Goal: Transaction & Acquisition: Purchase product/service

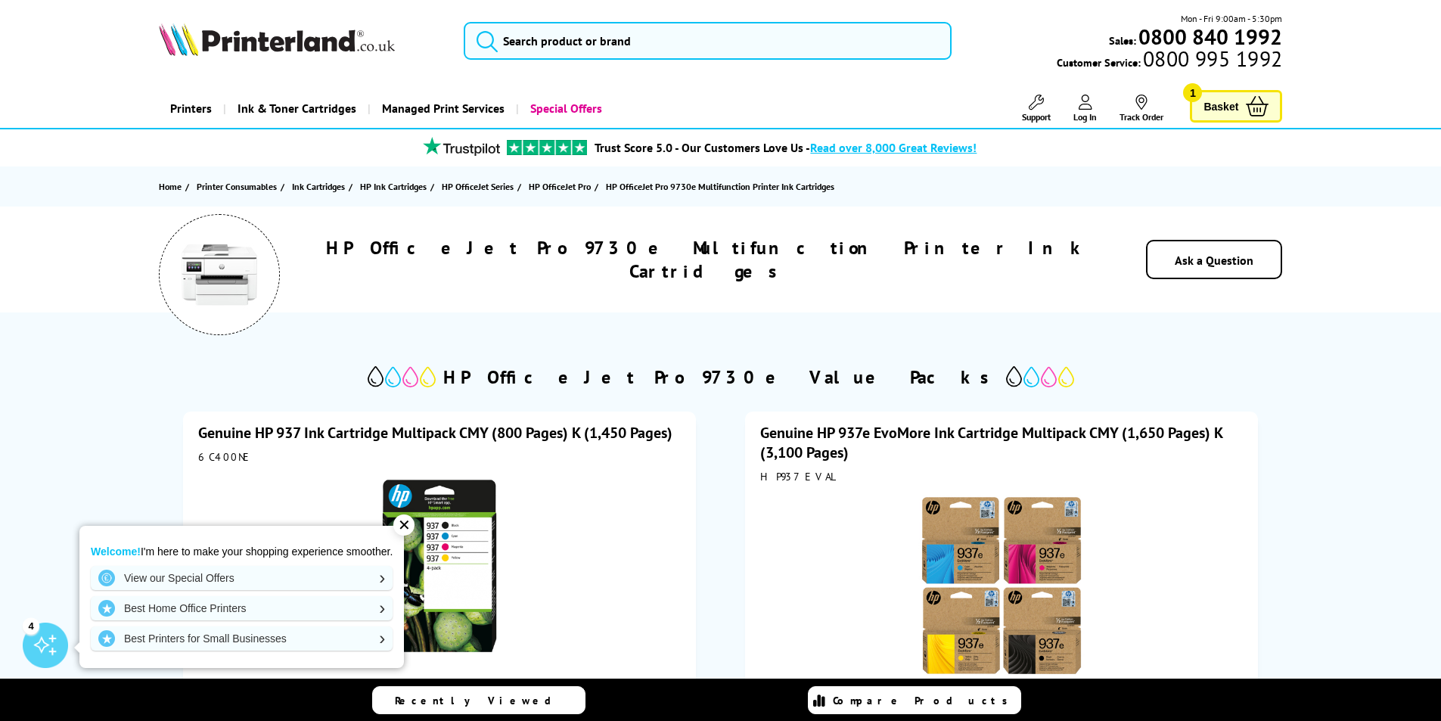
click at [231, 275] on img at bounding box center [220, 275] width 76 height 76
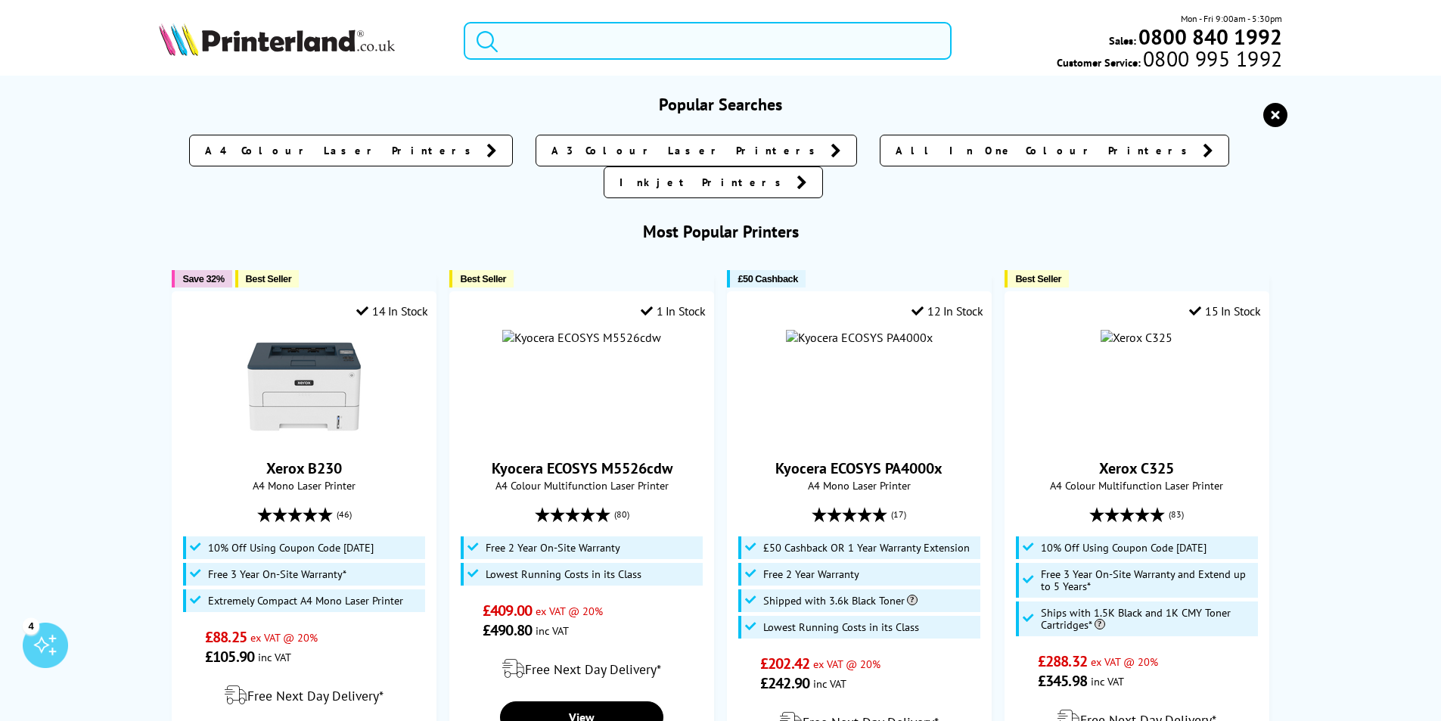
click at [507, 39] on input "search" at bounding box center [708, 41] width 488 height 38
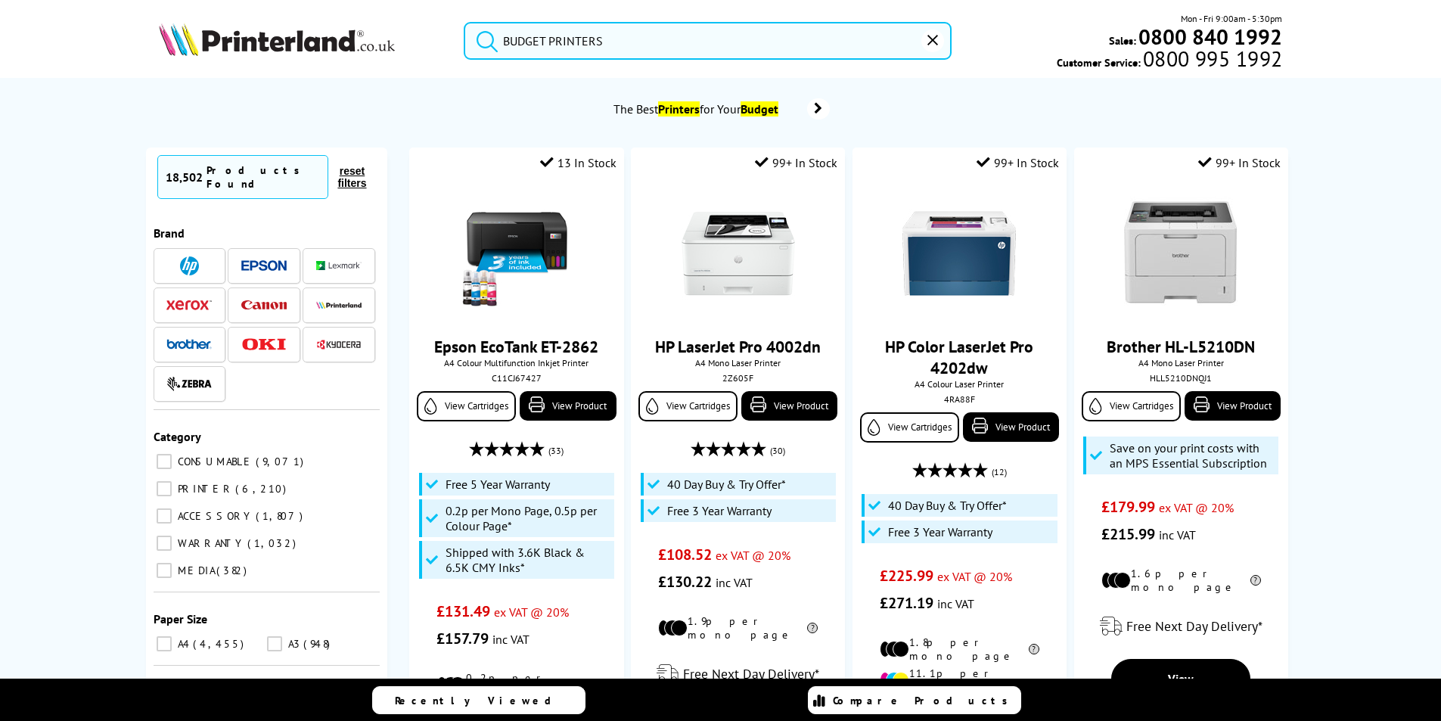
type input "BUDGET PRINTERS"
click at [464, 22] on button "submit" at bounding box center [483, 38] width 38 height 33
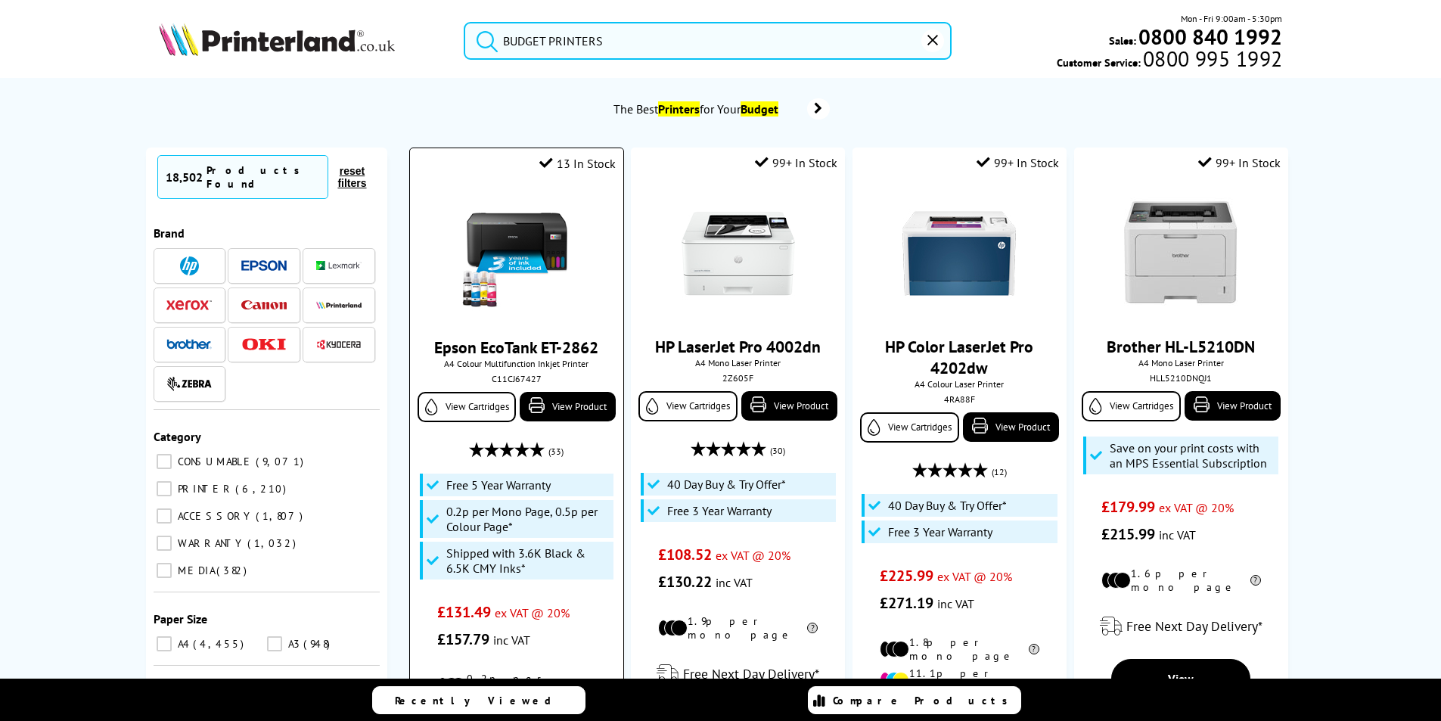
scroll to position [76, 0]
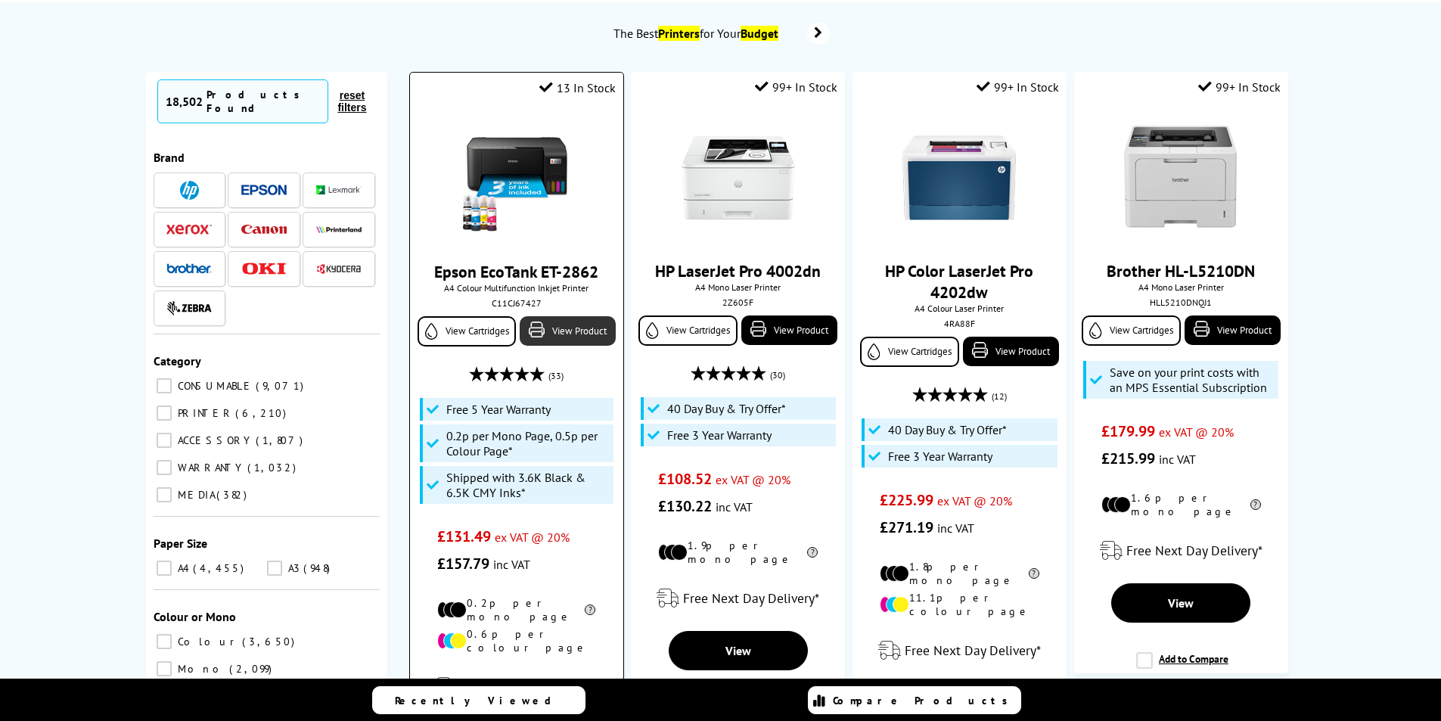
click at [573, 337] on link "View Product" at bounding box center [567, 331] width 95 height 30
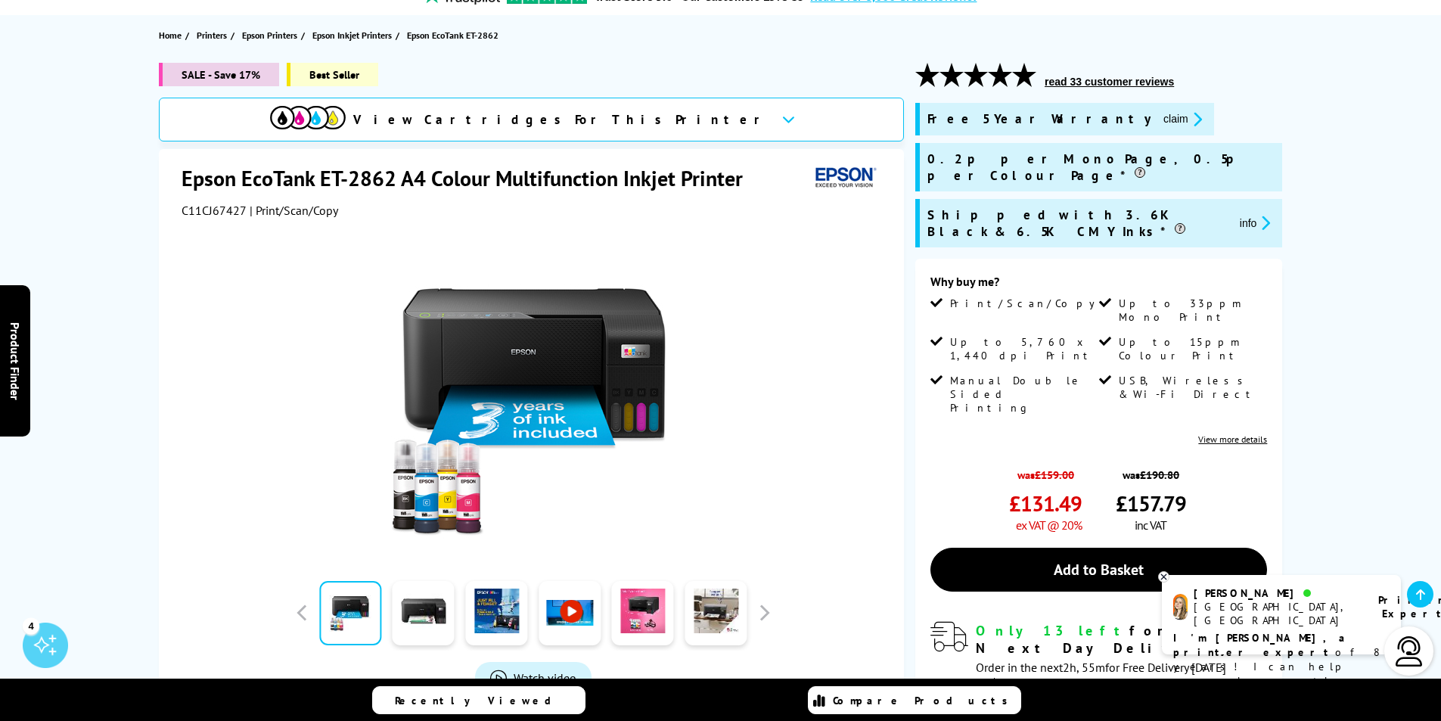
scroll to position [303, 0]
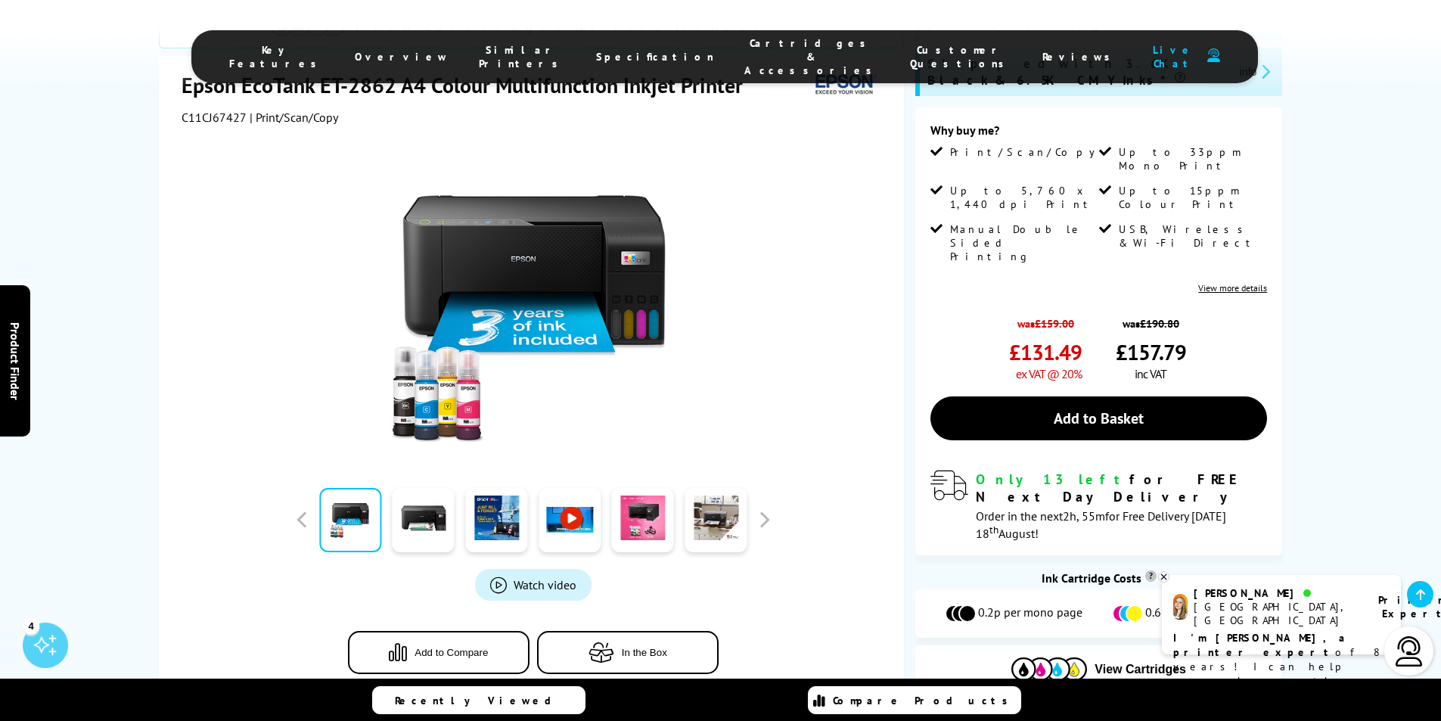
click at [225, 162] on div at bounding box center [534, 296] width 704 height 342
click at [1319, 162] on div "SALE - Save 17% Best Seller View Cartridges For This Printer Epson EcoTank ET-2…" at bounding box center [721, 313] width 1210 height 805
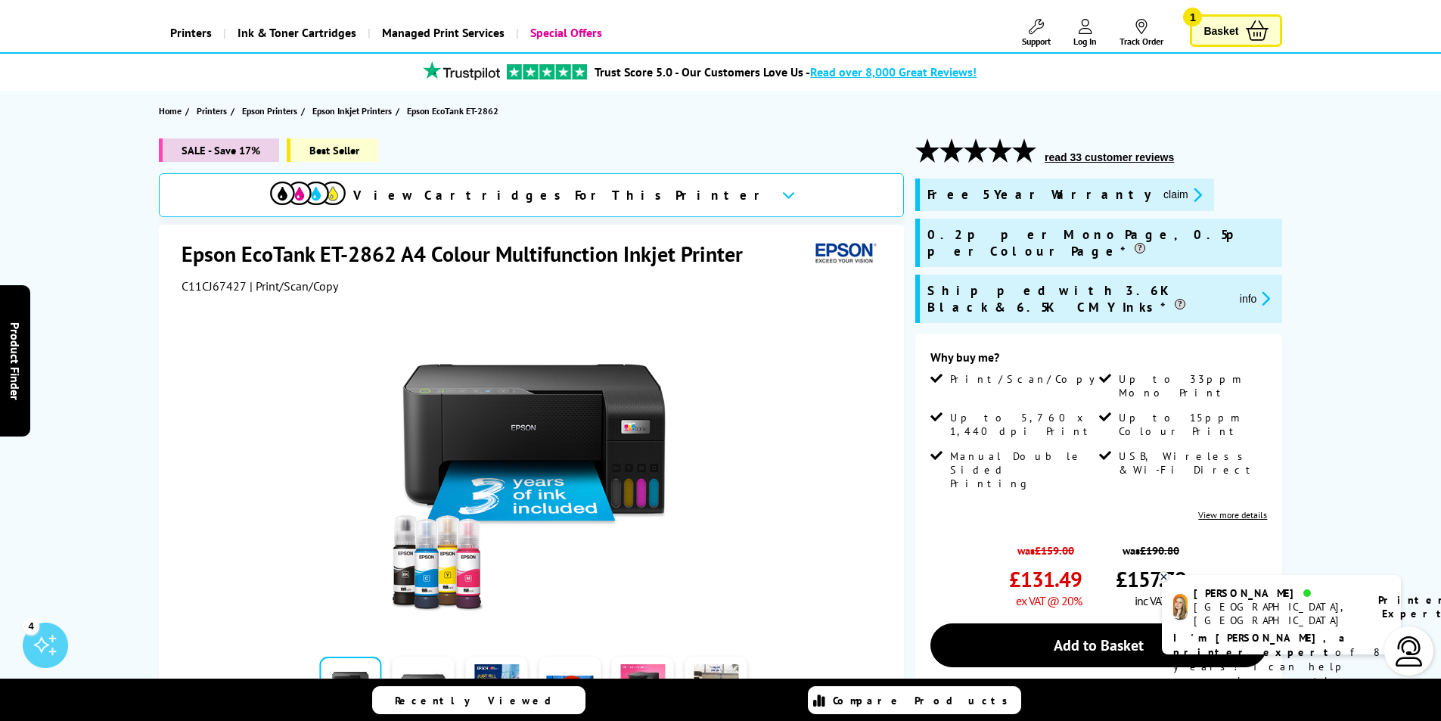
scroll to position [0, 0]
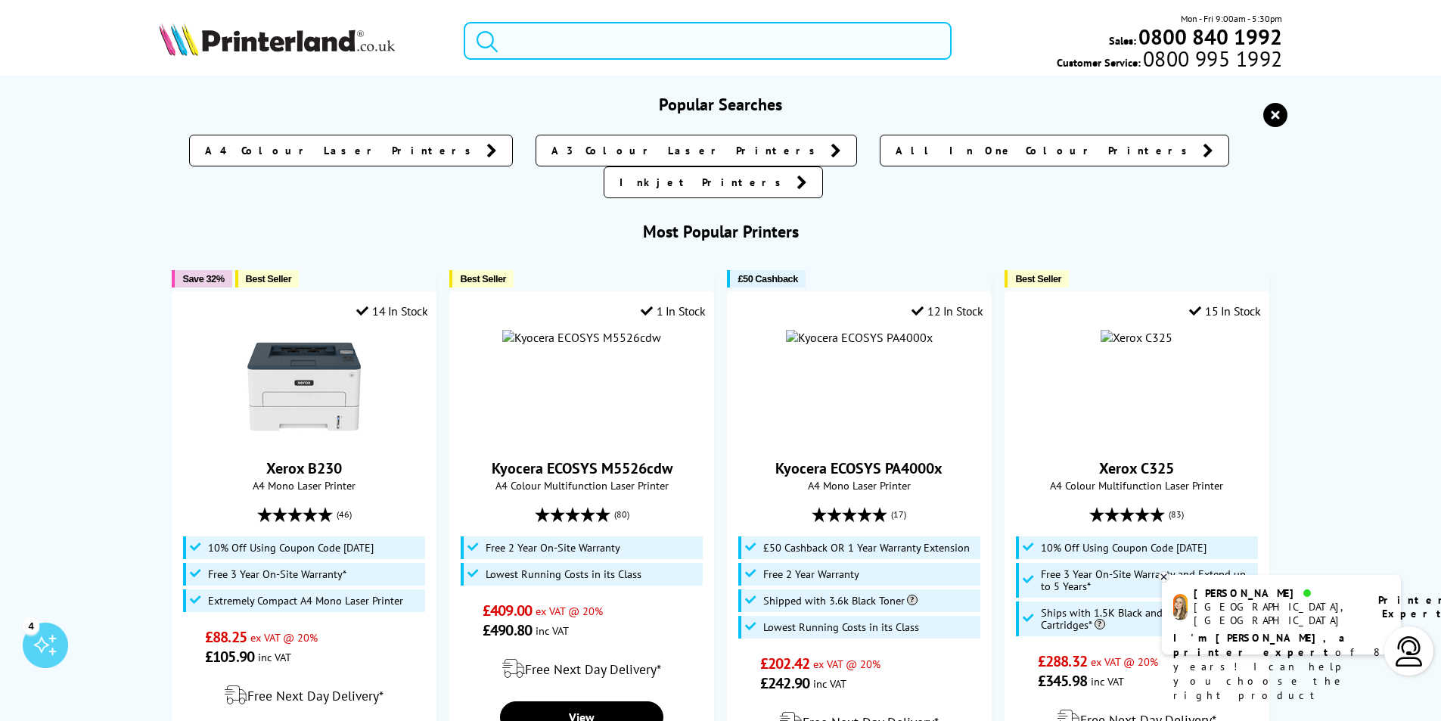
click at [510, 39] on input "search" at bounding box center [708, 41] width 488 height 38
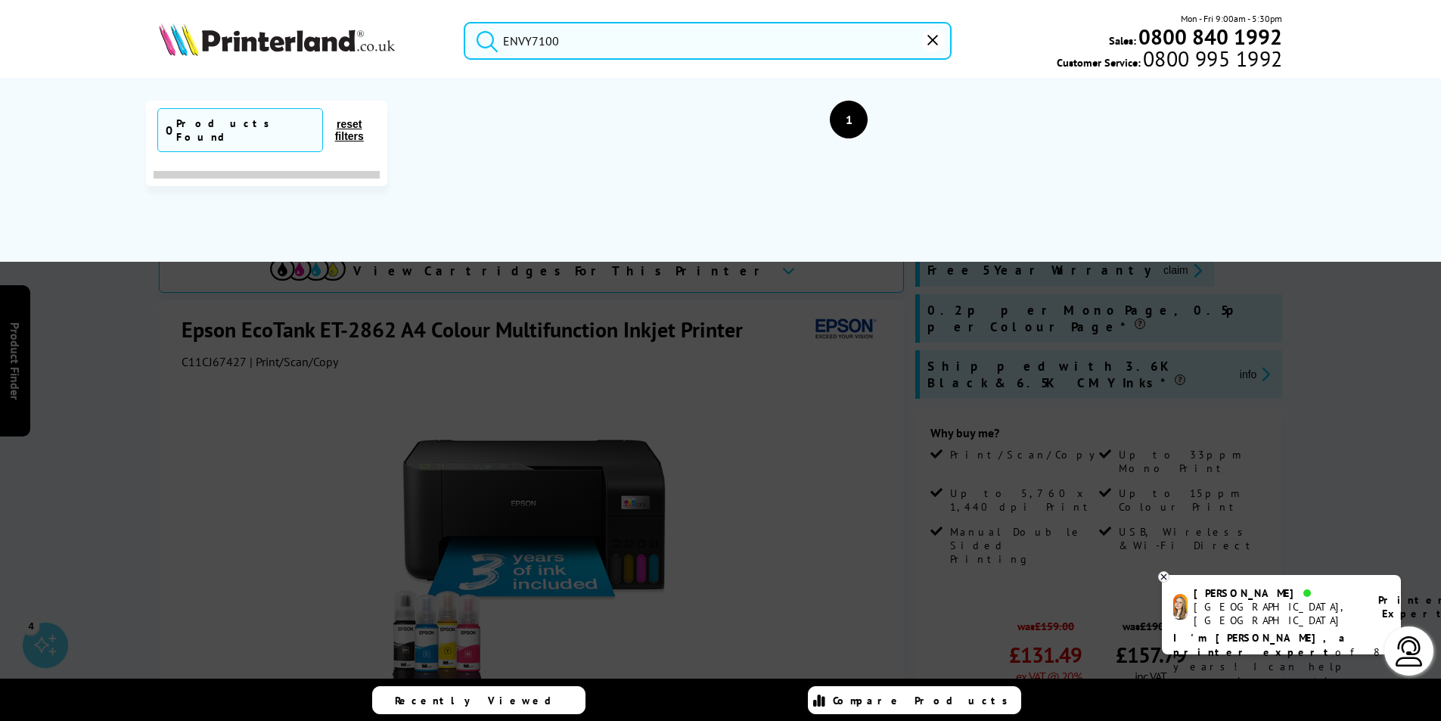
click at [464, 22] on button "submit" at bounding box center [483, 38] width 38 height 33
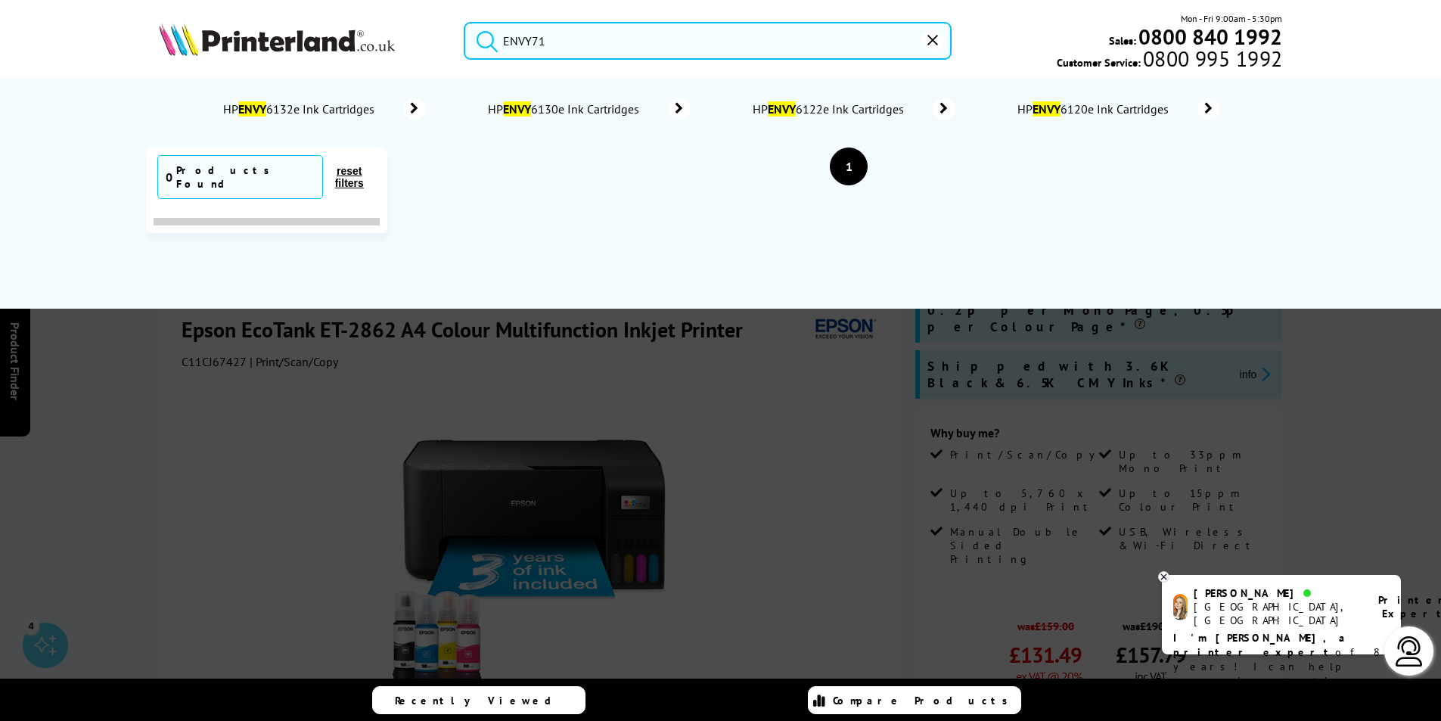
click at [694, 434] on div at bounding box center [720, 455] width 1441 height 721
click at [822, 263] on div "HP ENVY 6132e Ink Cartridges HP ENVY 6130e Ink Cartridges HP ENVY 6122e Ink Car…" at bounding box center [721, 193] width 1210 height 231
click at [1169, 576] on div at bounding box center [1163, 576] width 11 height 11
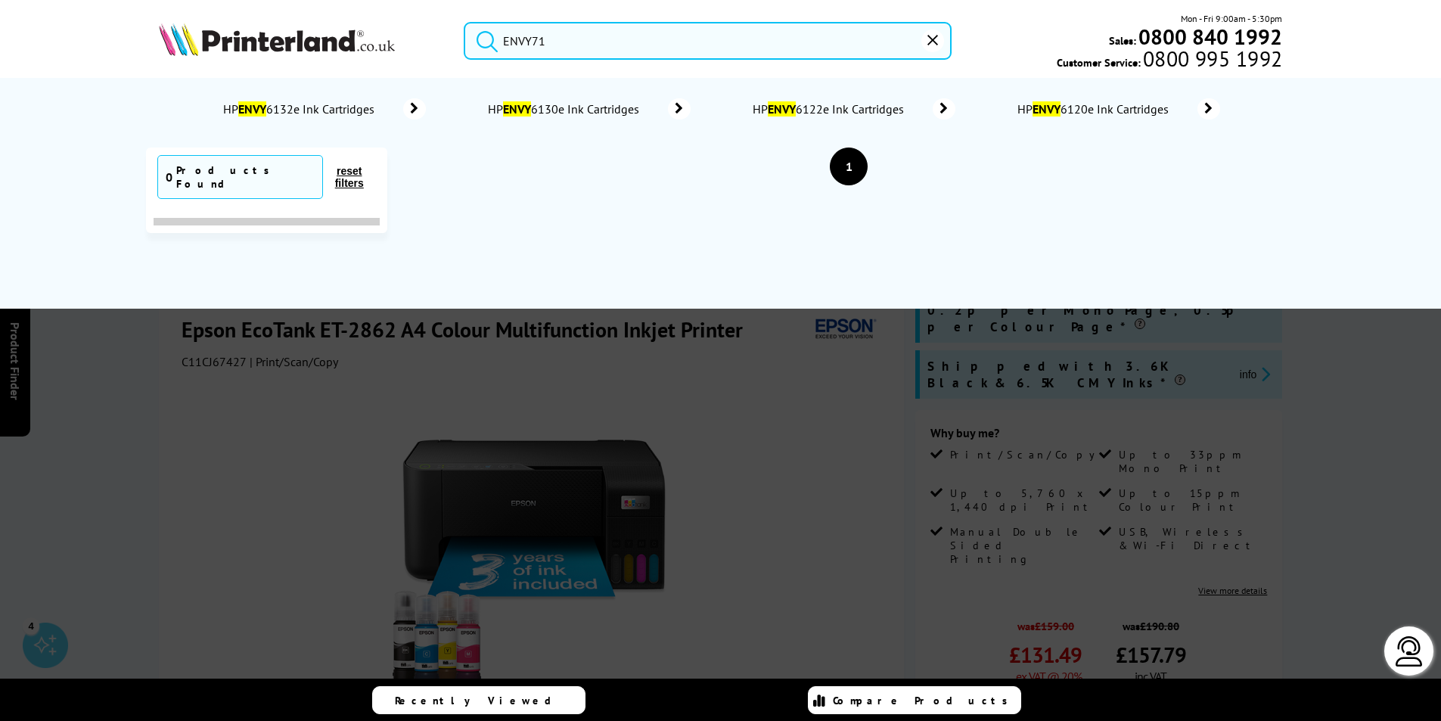
click at [545, 225] on div "HP ENVY 6132e Ink Cartridges HP ENVY 6130e Ink Cartridges HP ENVY 6122e Ink Car…" at bounding box center [721, 193] width 1210 height 231
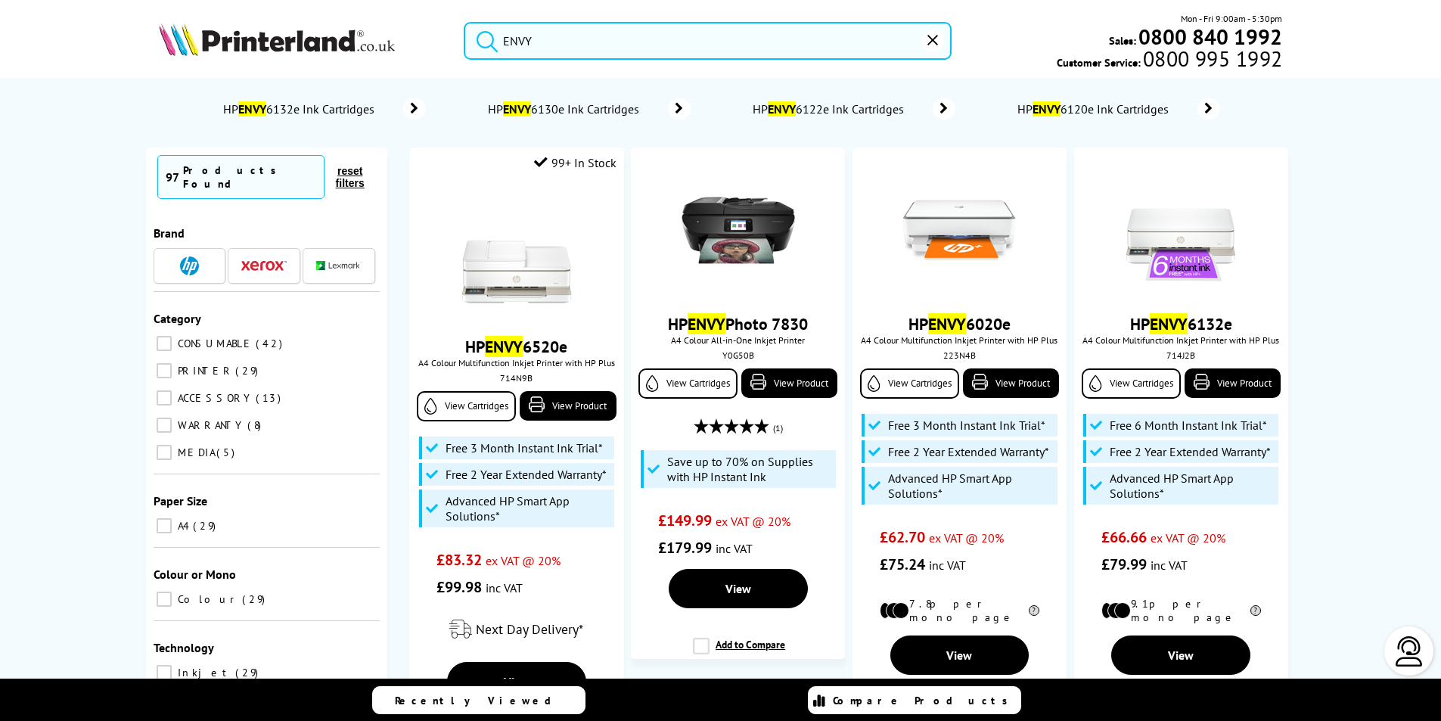
type input "ENV"
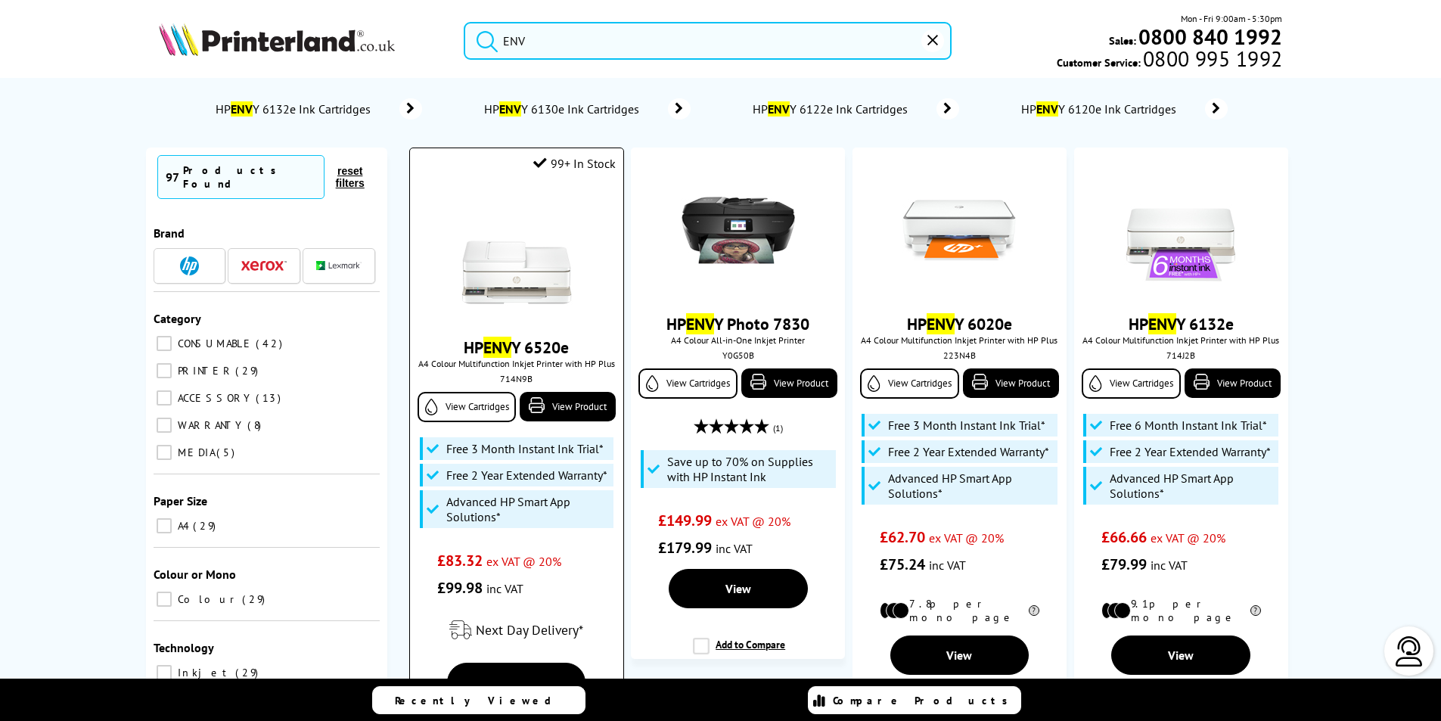
click at [508, 266] on img at bounding box center [516, 253] width 113 height 113
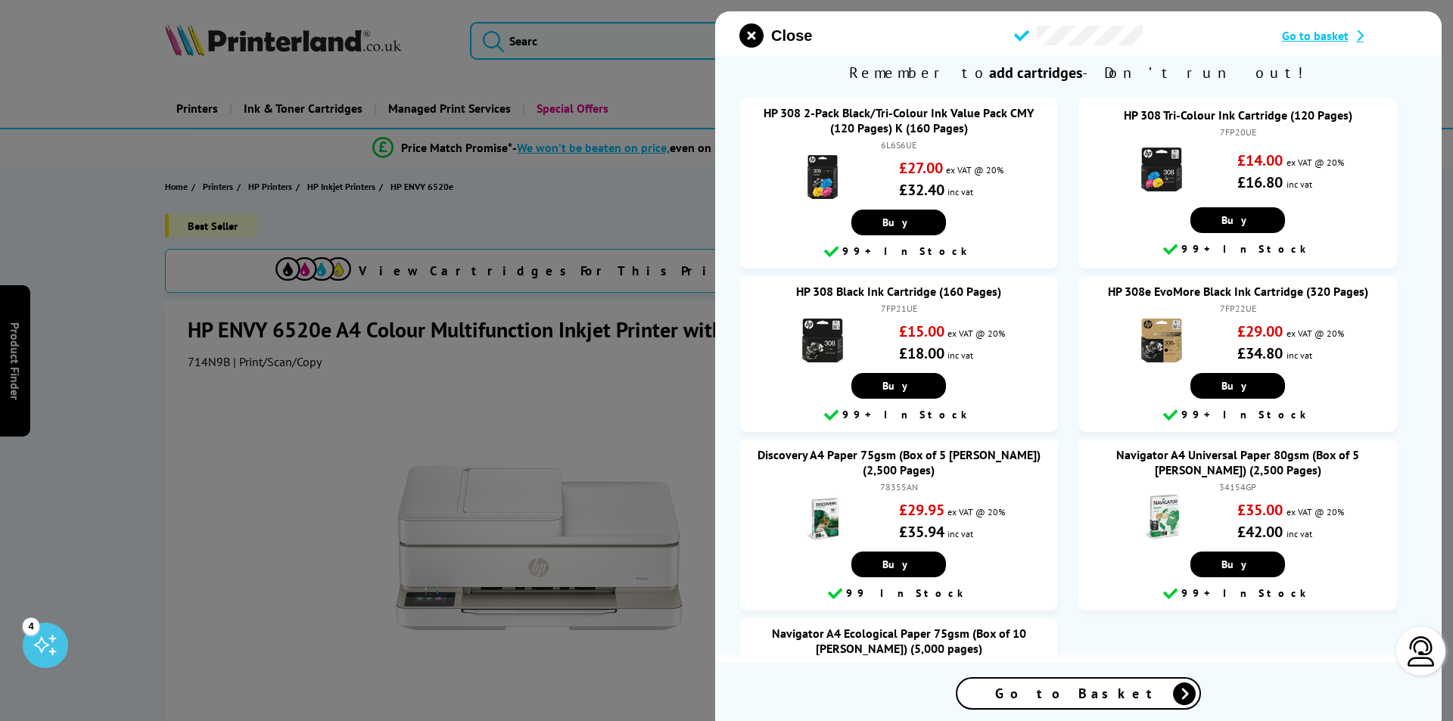
click at [1145, 688] on div "Go to Basket" at bounding box center [1078, 694] width 242 height 30
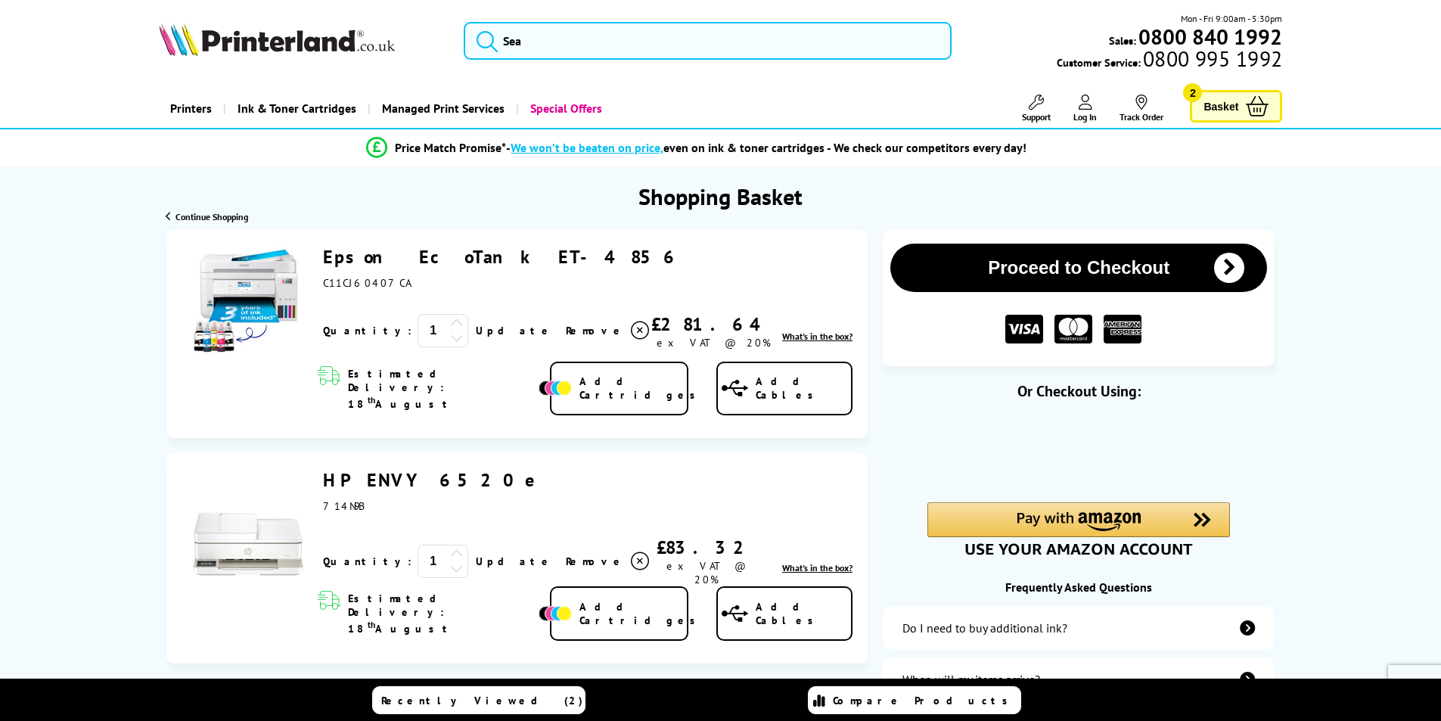
click at [631, 330] on icon at bounding box center [640, 331] width 18 height 18
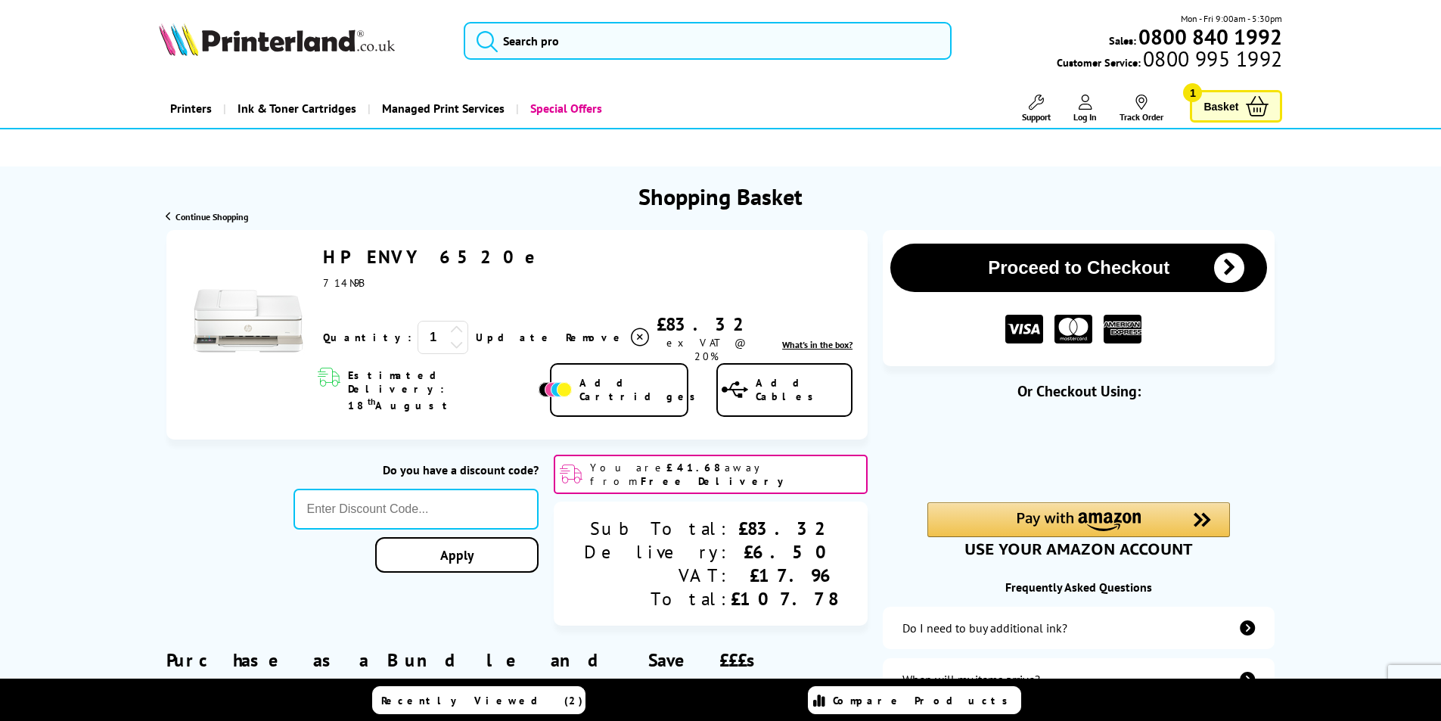
click at [241, 313] on img at bounding box center [247, 302] width 113 height 113
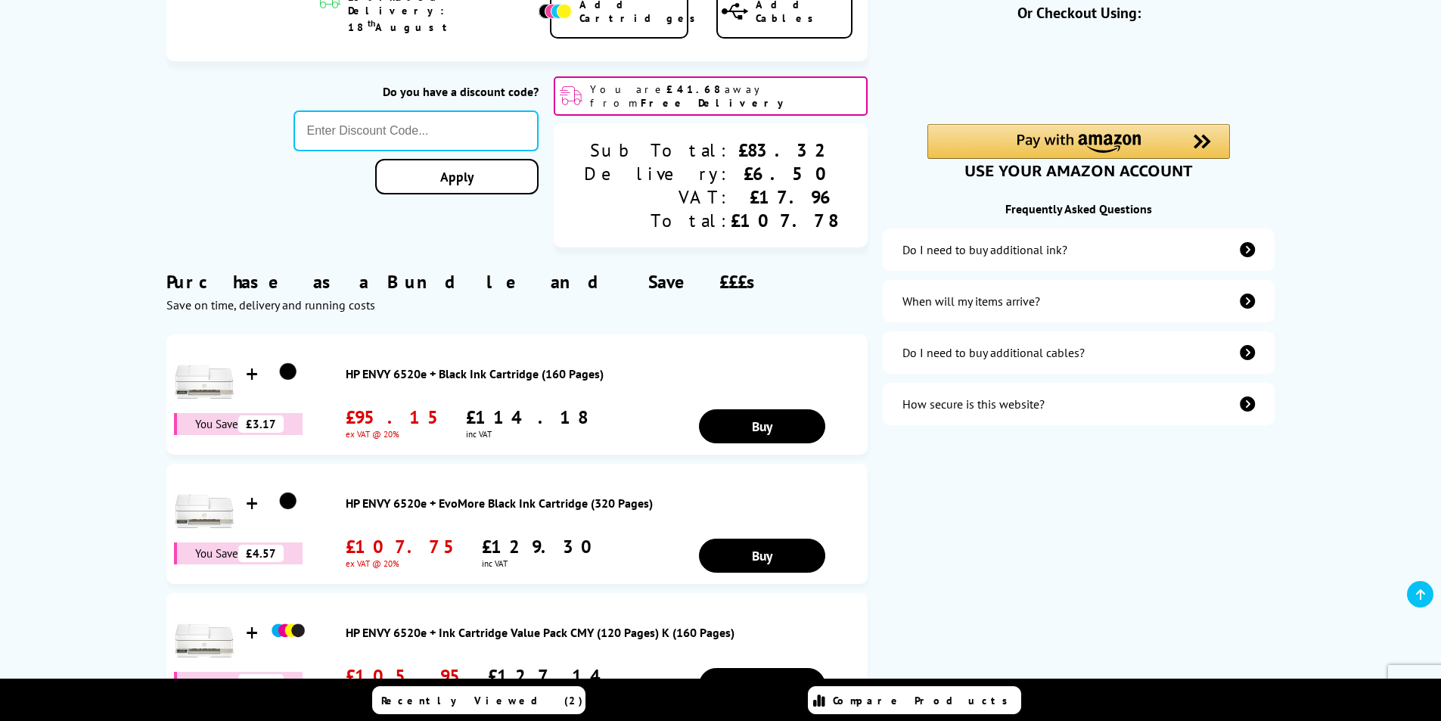
scroll to position [76, 0]
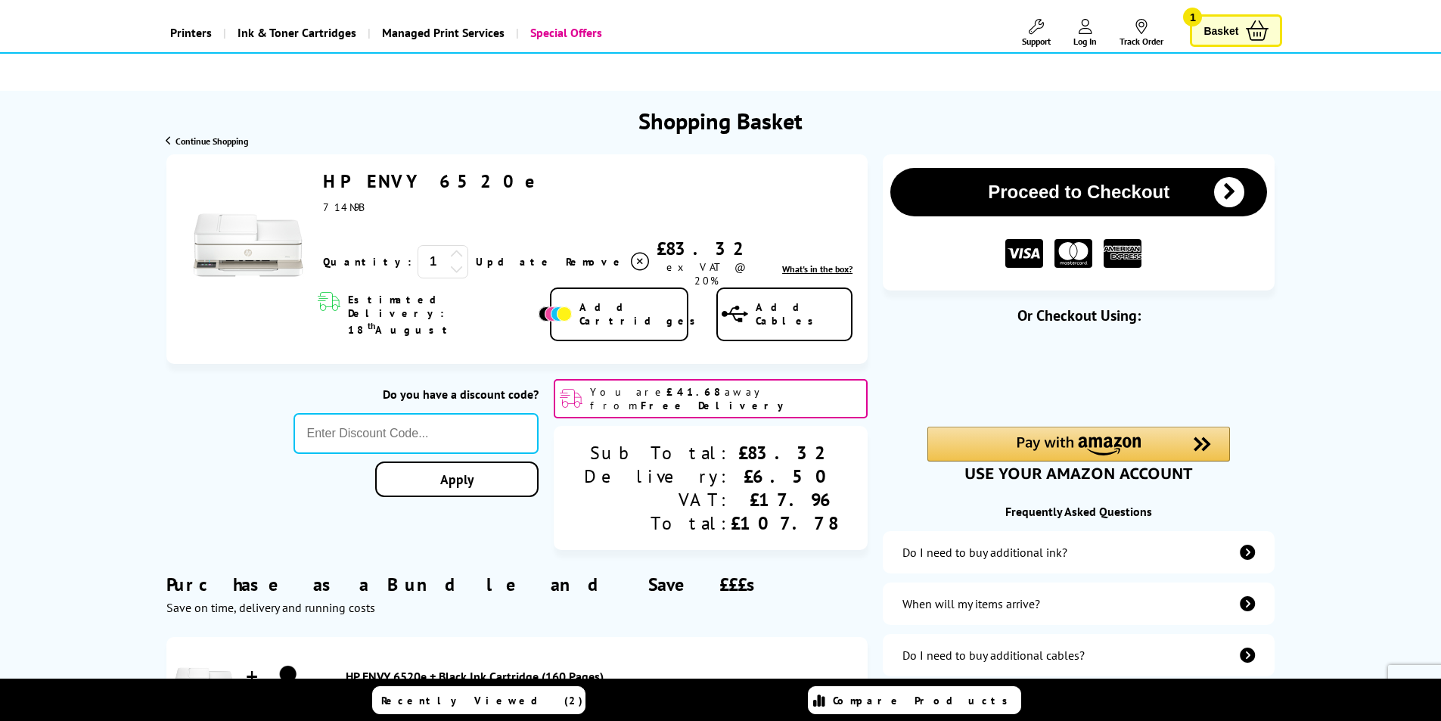
click at [241, 243] on img at bounding box center [247, 226] width 113 height 113
click at [233, 247] on img at bounding box center [247, 226] width 113 height 113
click at [378, 176] on link "HP ENVY 6520e" at bounding box center [437, 180] width 228 height 23
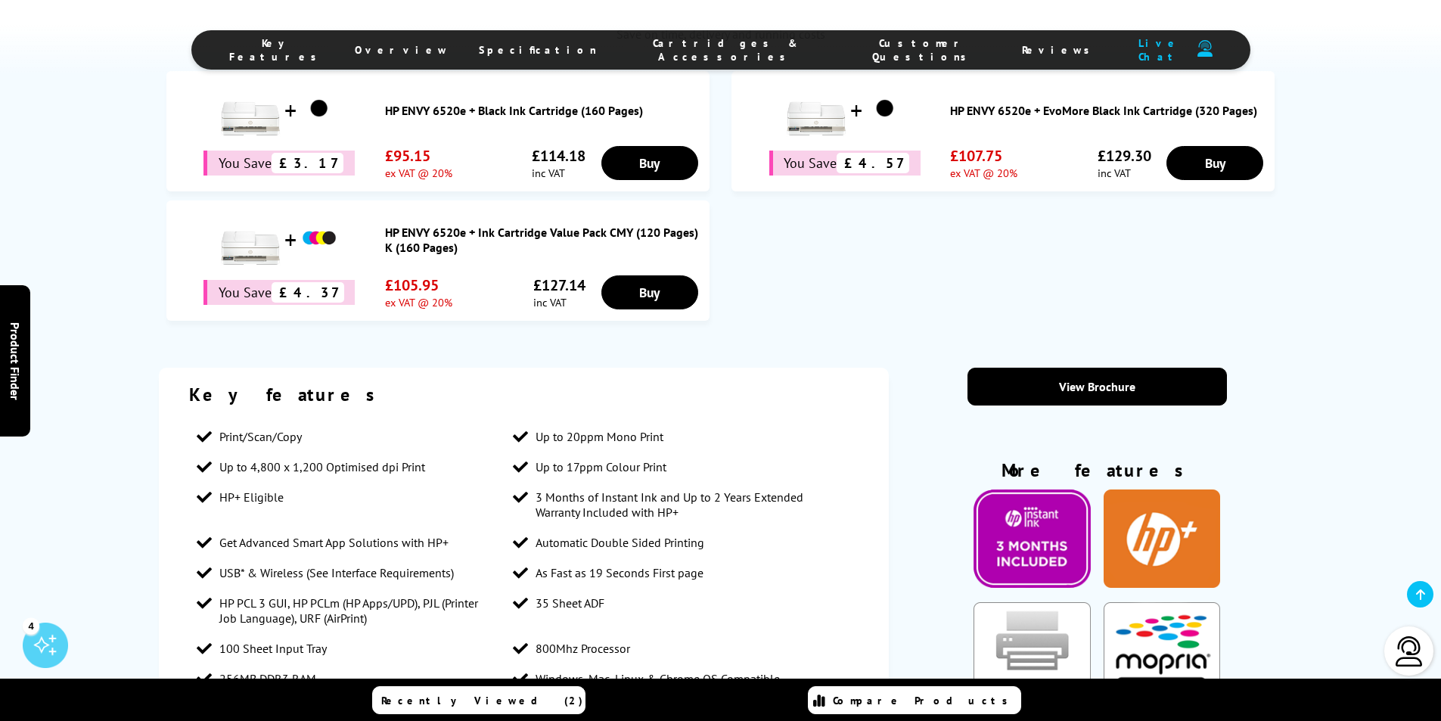
scroll to position [1135, 0]
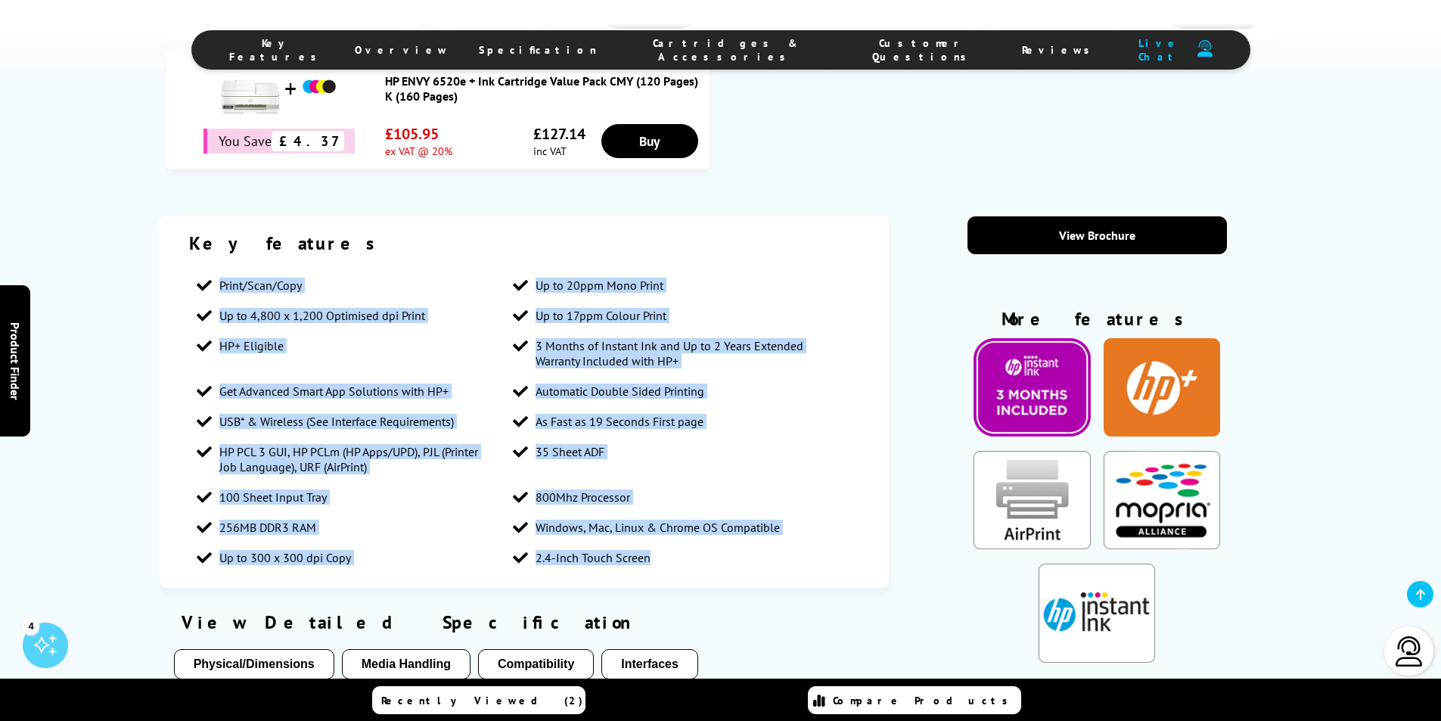
drag, startPoint x: 219, startPoint y: 280, endPoint x: 785, endPoint y: 551, distance: 626.7
click at [785, 551] on ul "Print/Scan/Copy Up to 20ppm Mono Print Up to 4,800 x 1,200 Optimised dpi Print …" at bounding box center [524, 421] width 670 height 303
copy ul "Print/Scan/Copy Up to 20ppm Mono Print Up to 4,800 x 1,200 Optimised dpi Print …"
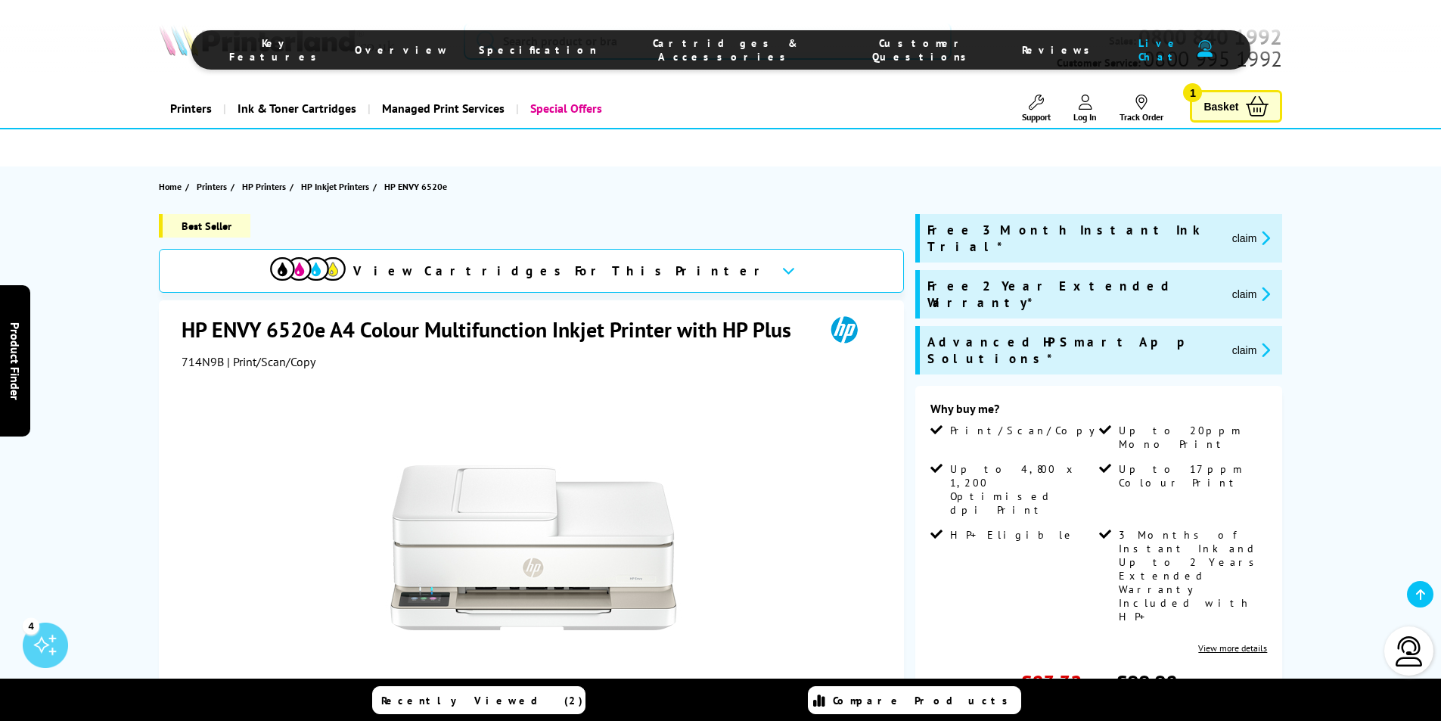
scroll to position [303, 0]
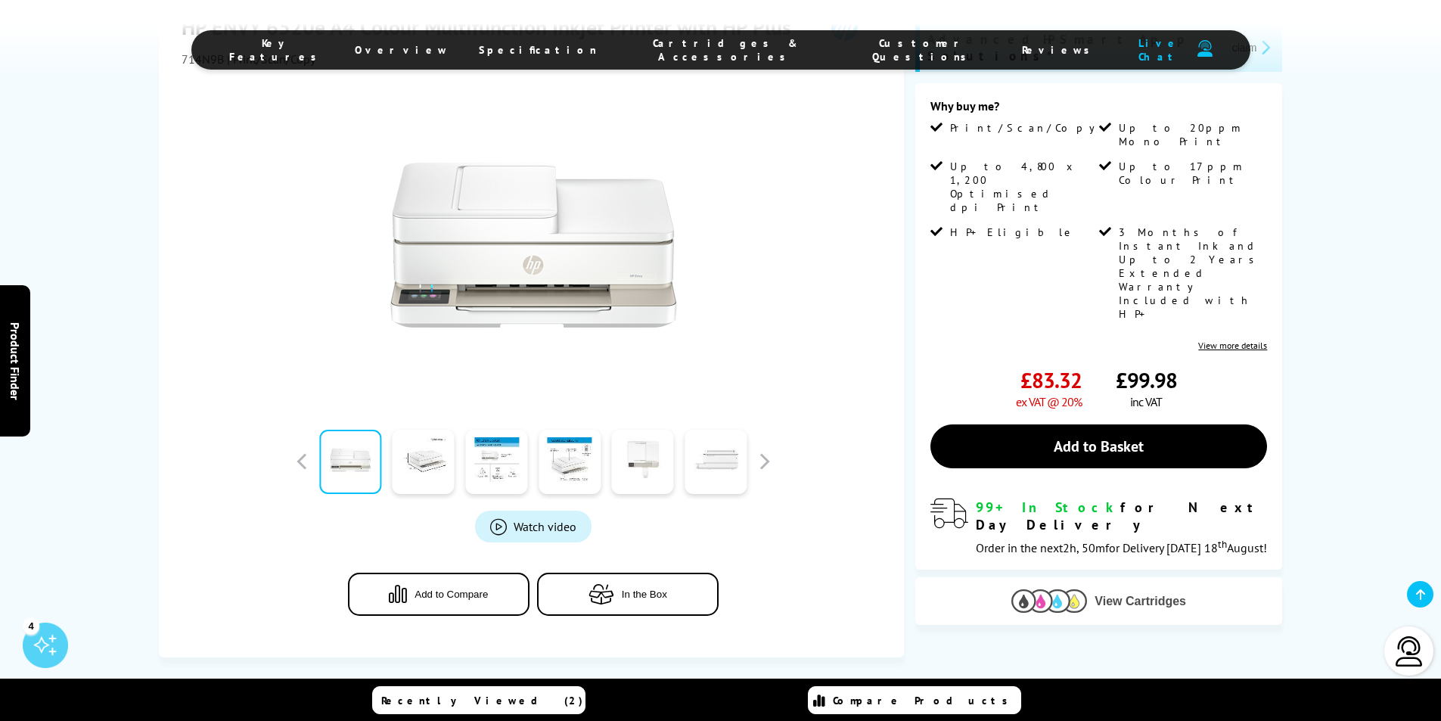
click at [1019, 589] on img at bounding box center [1049, 600] width 76 height 23
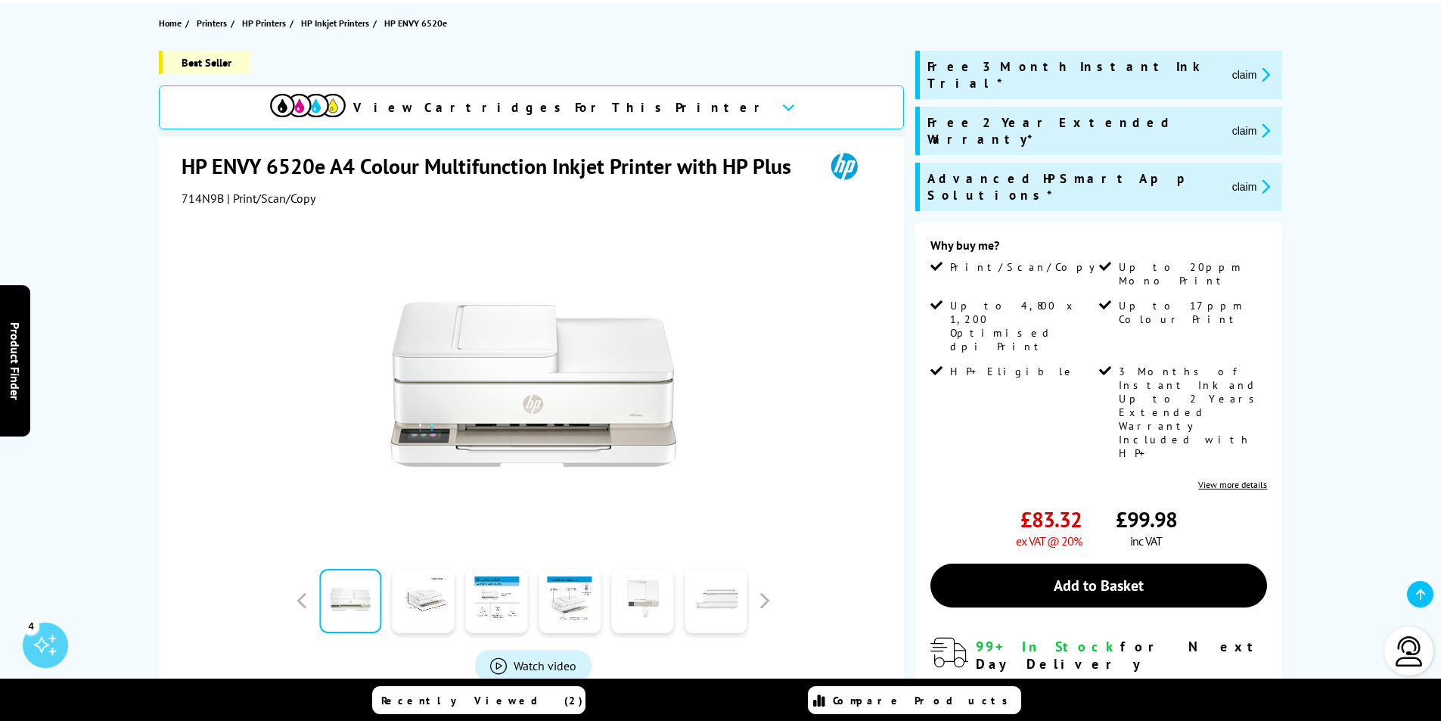
scroll to position [0, 0]
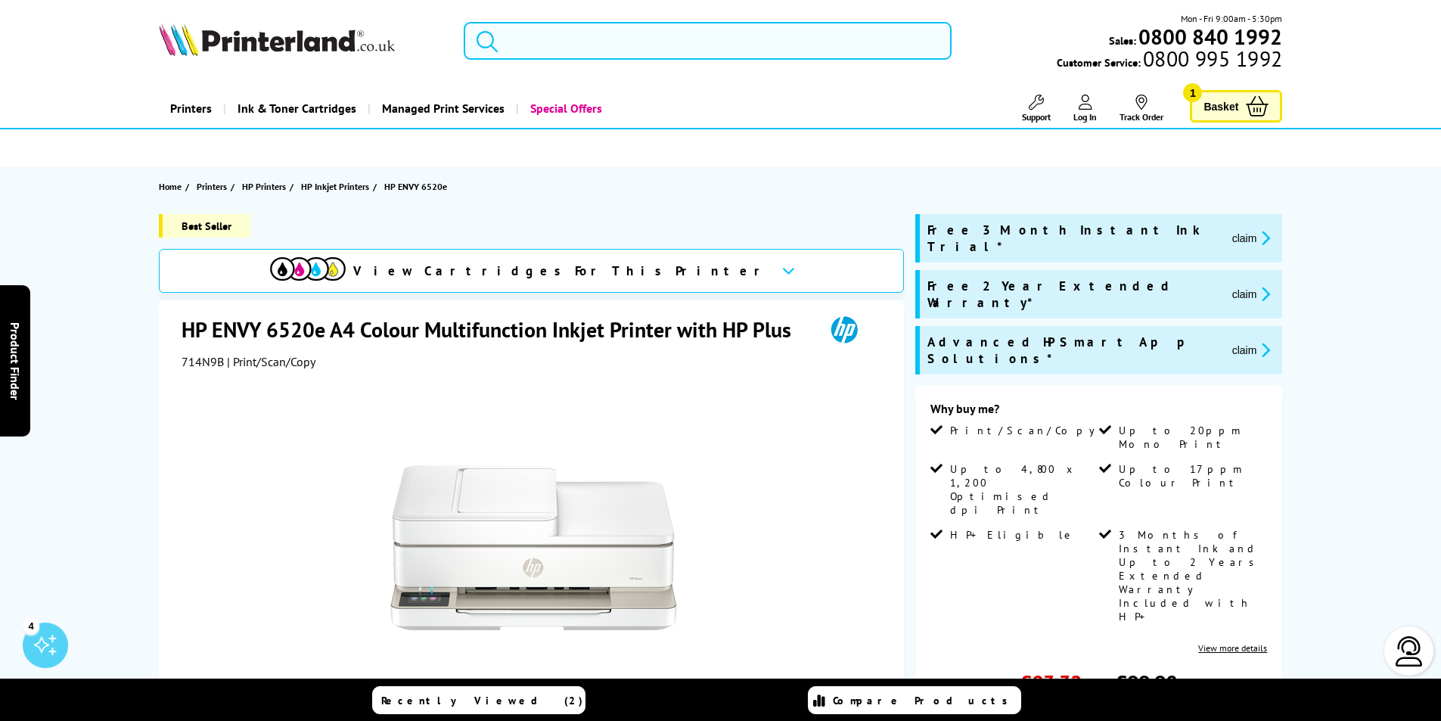
click at [514, 48] on input "search" at bounding box center [708, 41] width 488 height 38
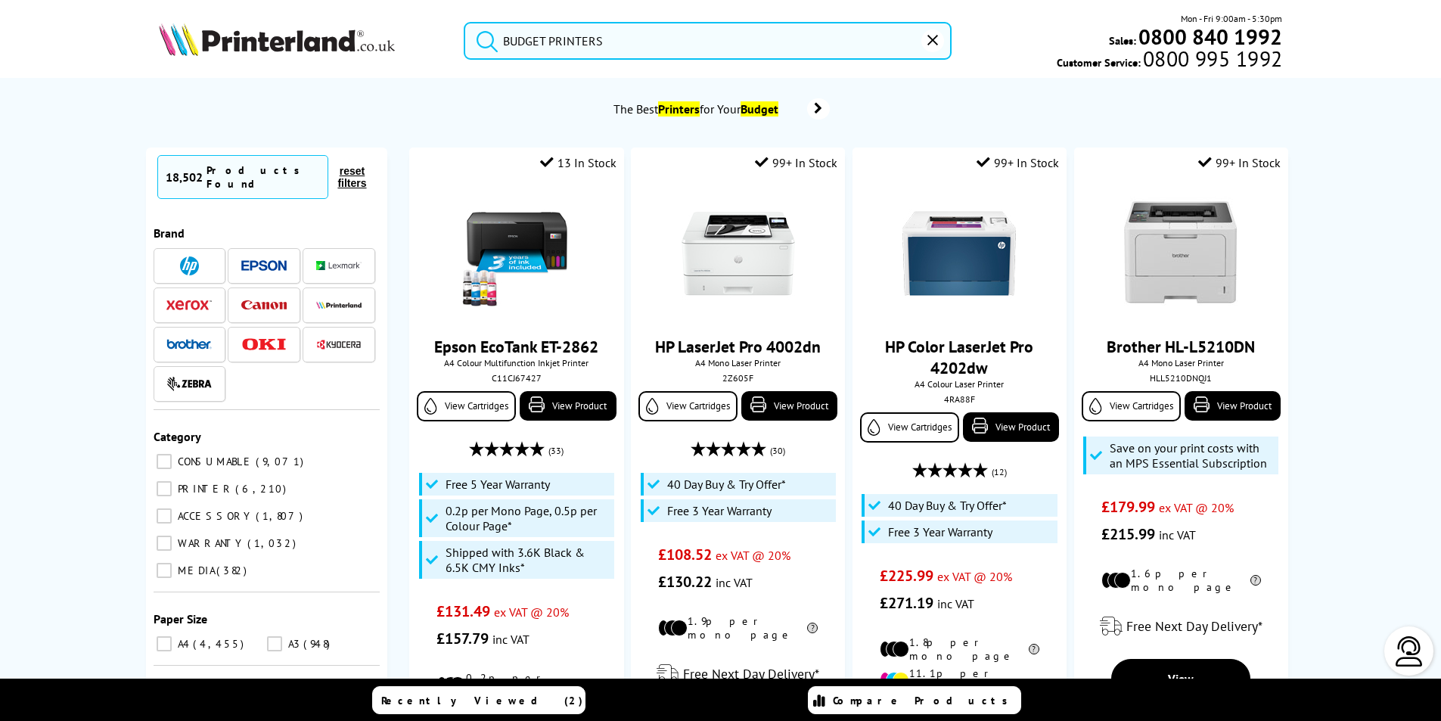
type input "BUDGET PRINTERS"
click at [464, 22] on button "submit" at bounding box center [483, 38] width 38 height 33
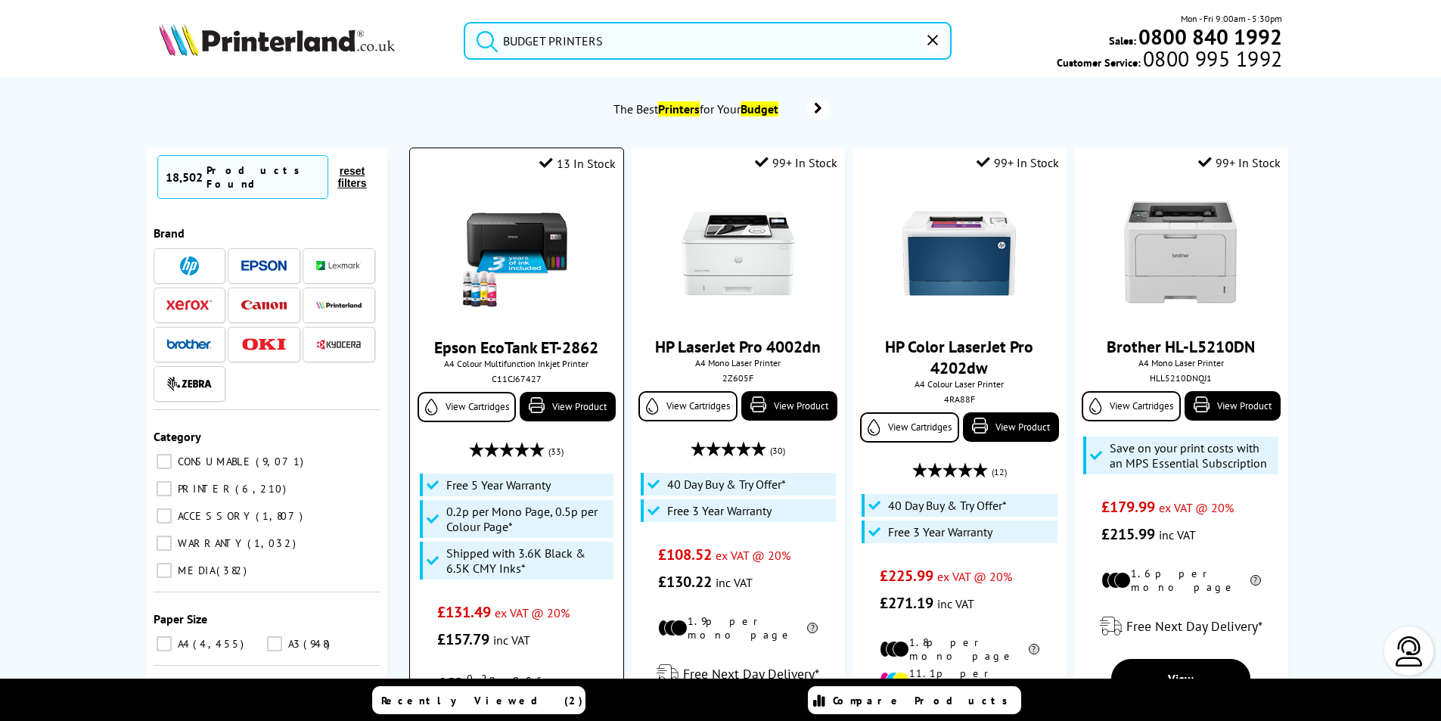
click at [562, 302] on img at bounding box center [516, 253] width 113 height 113
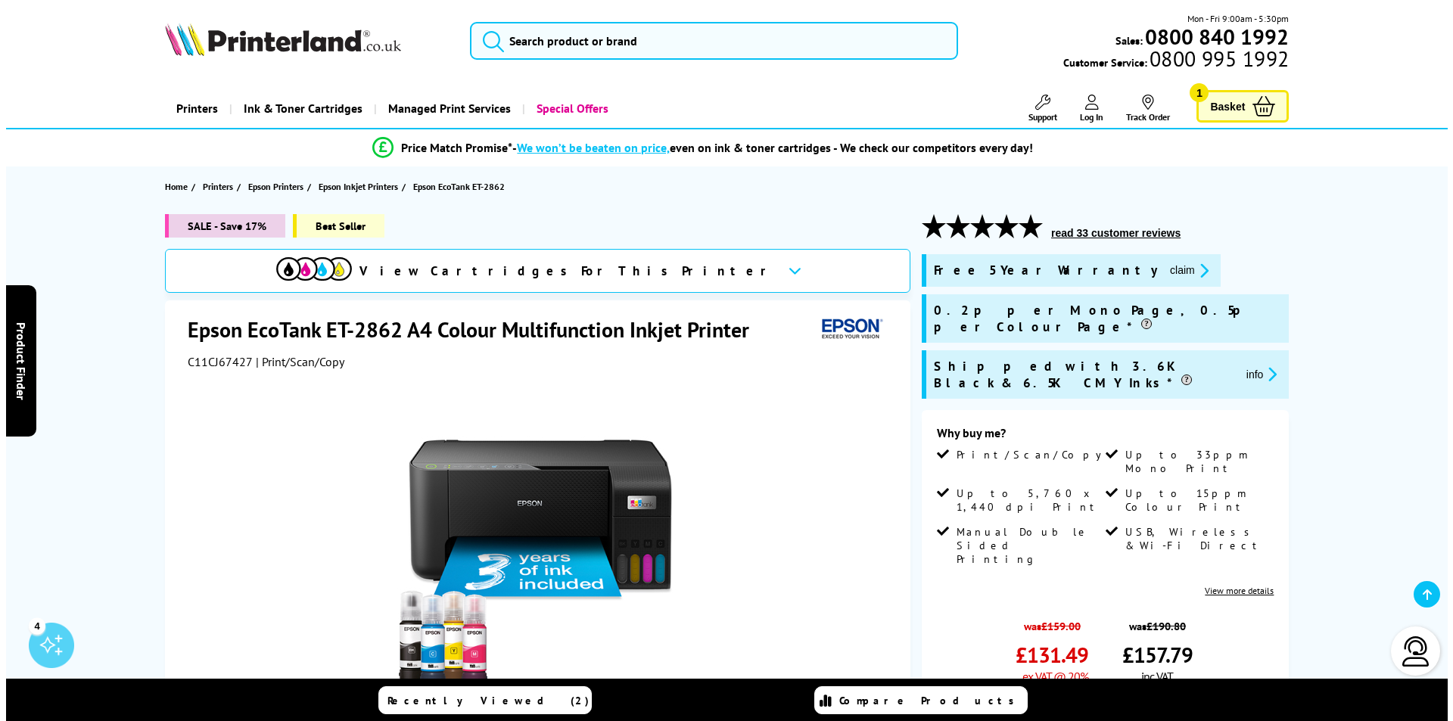
scroll to position [227, 0]
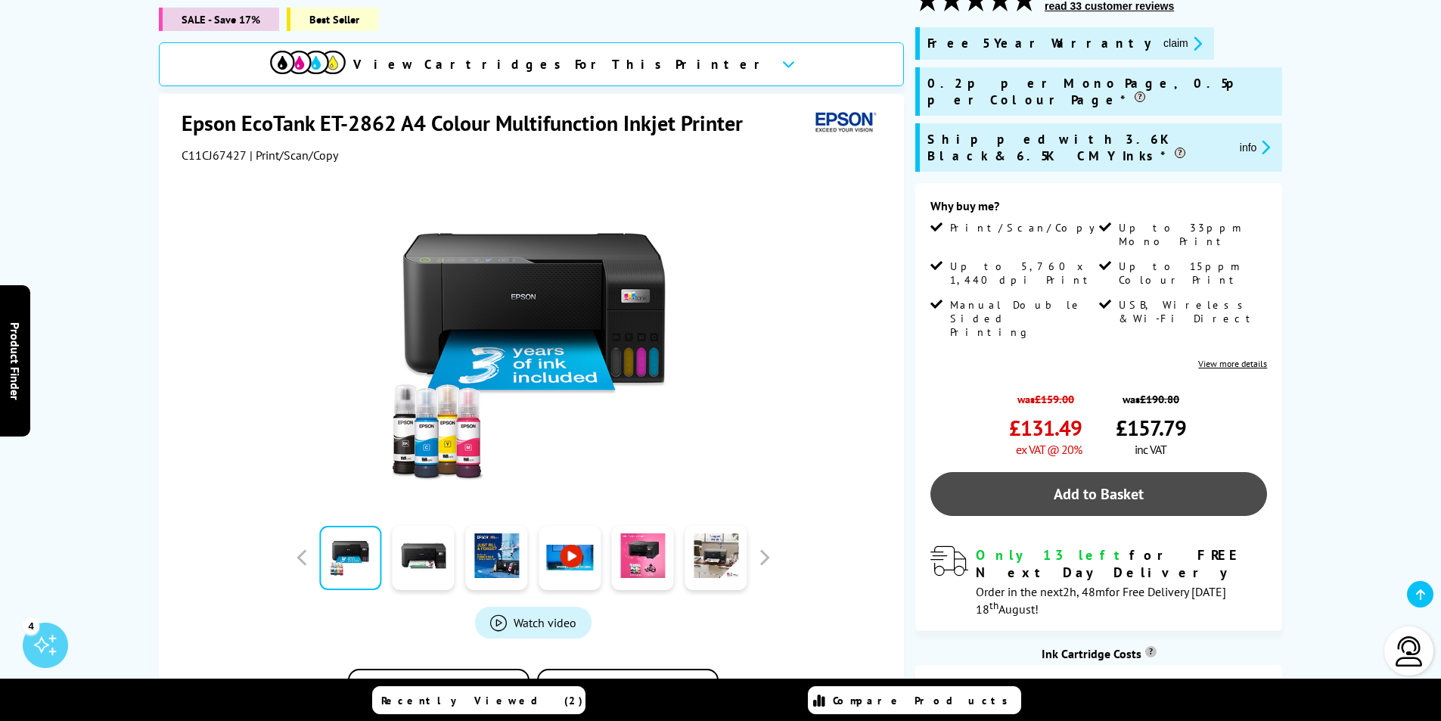
click at [1030, 472] on link "Add to Basket" at bounding box center [1099, 494] width 337 height 44
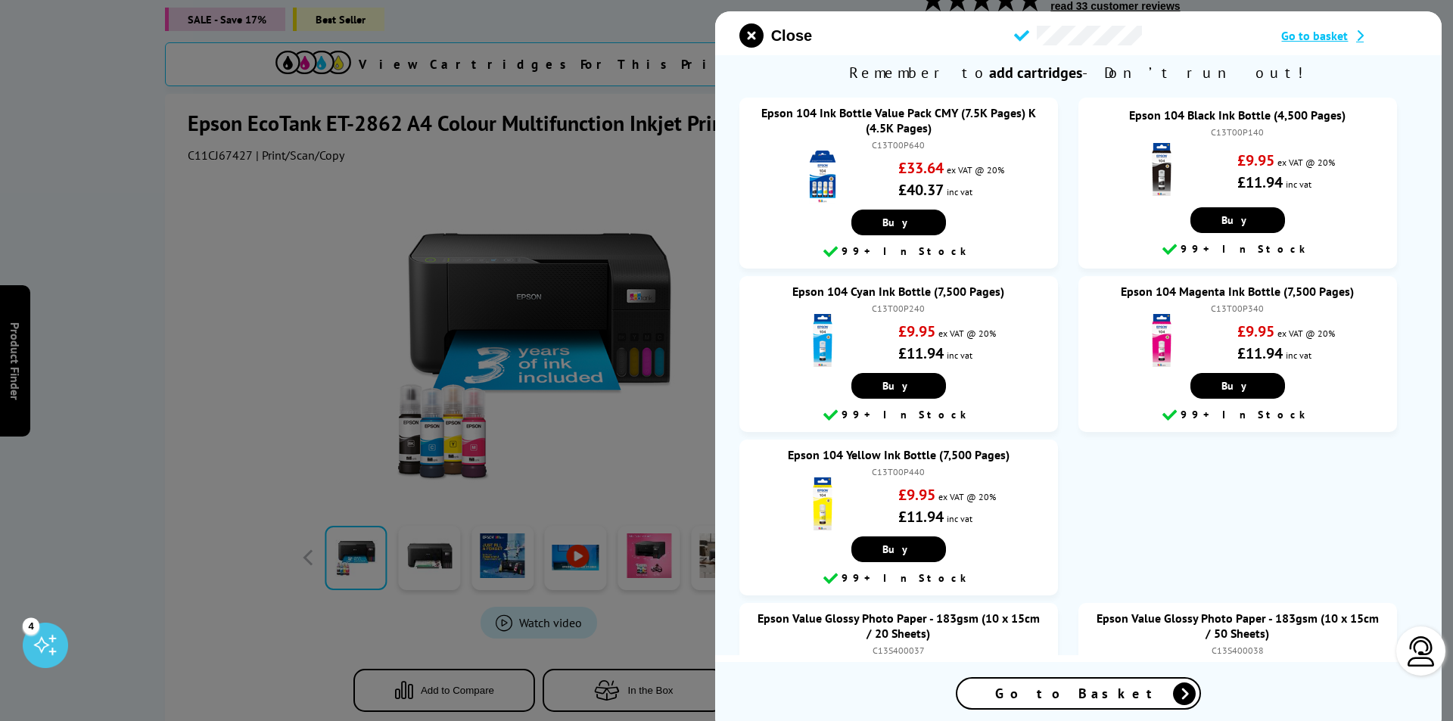
click at [1141, 683] on div "Go to Basket" at bounding box center [1078, 694] width 242 height 30
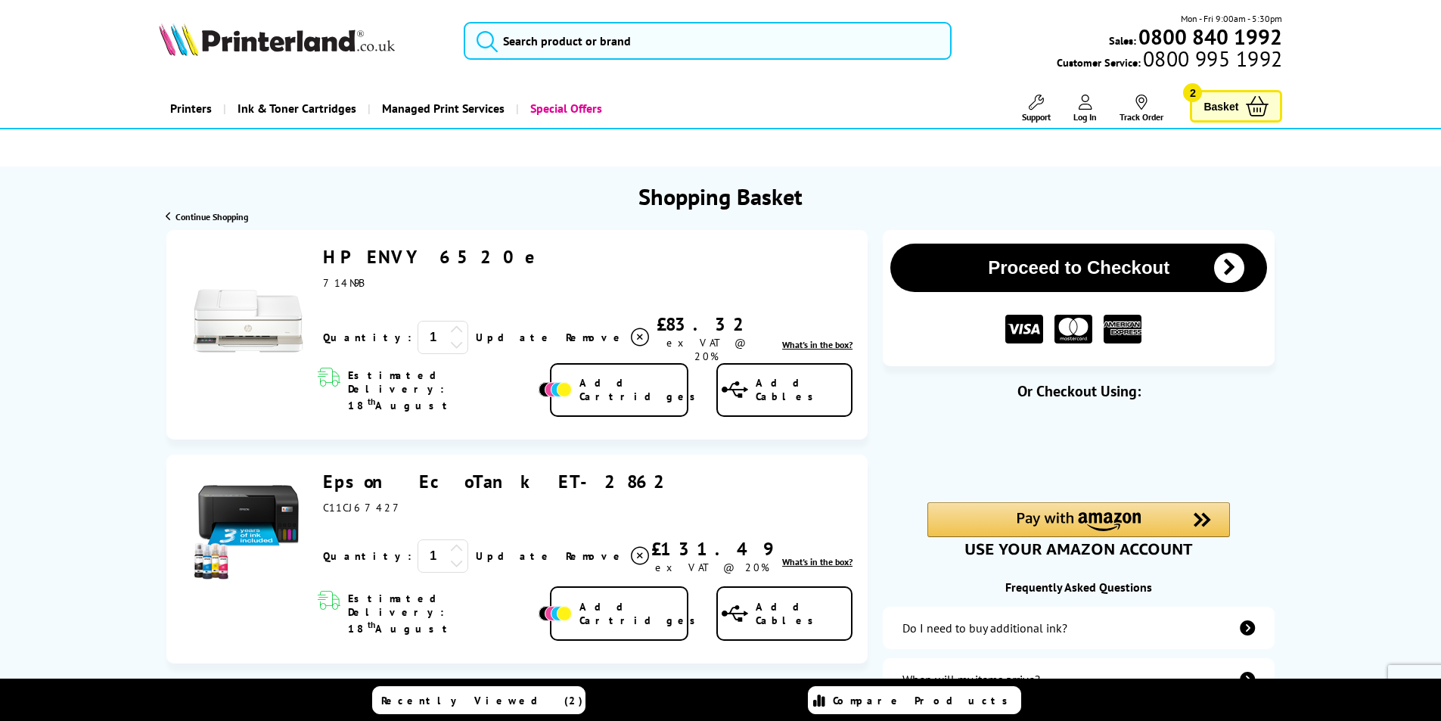
click at [373, 470] on link "Epson EcoTank ET-2862" at bounding box center [499, 481] width 353 height 23
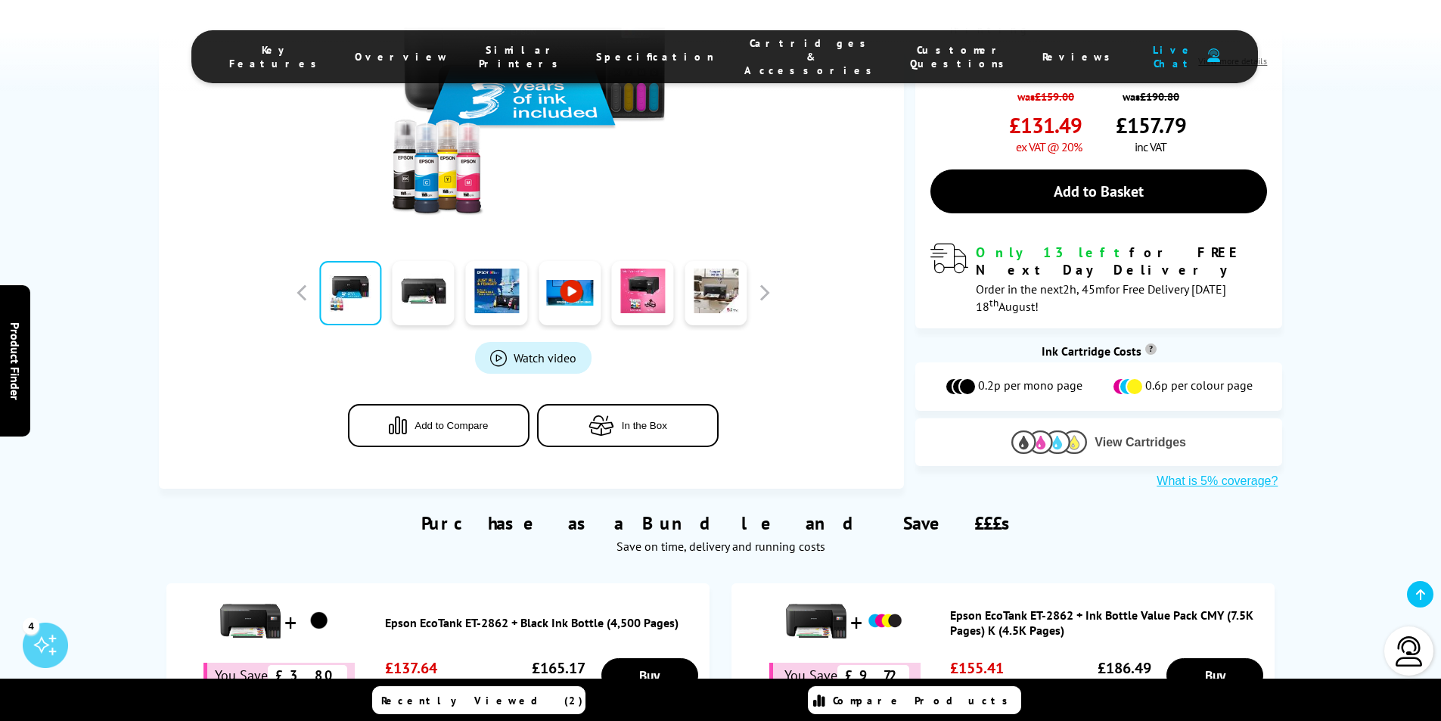
click at [1041, 430] on img at bounding box center [1049, 441] width 76 height 23
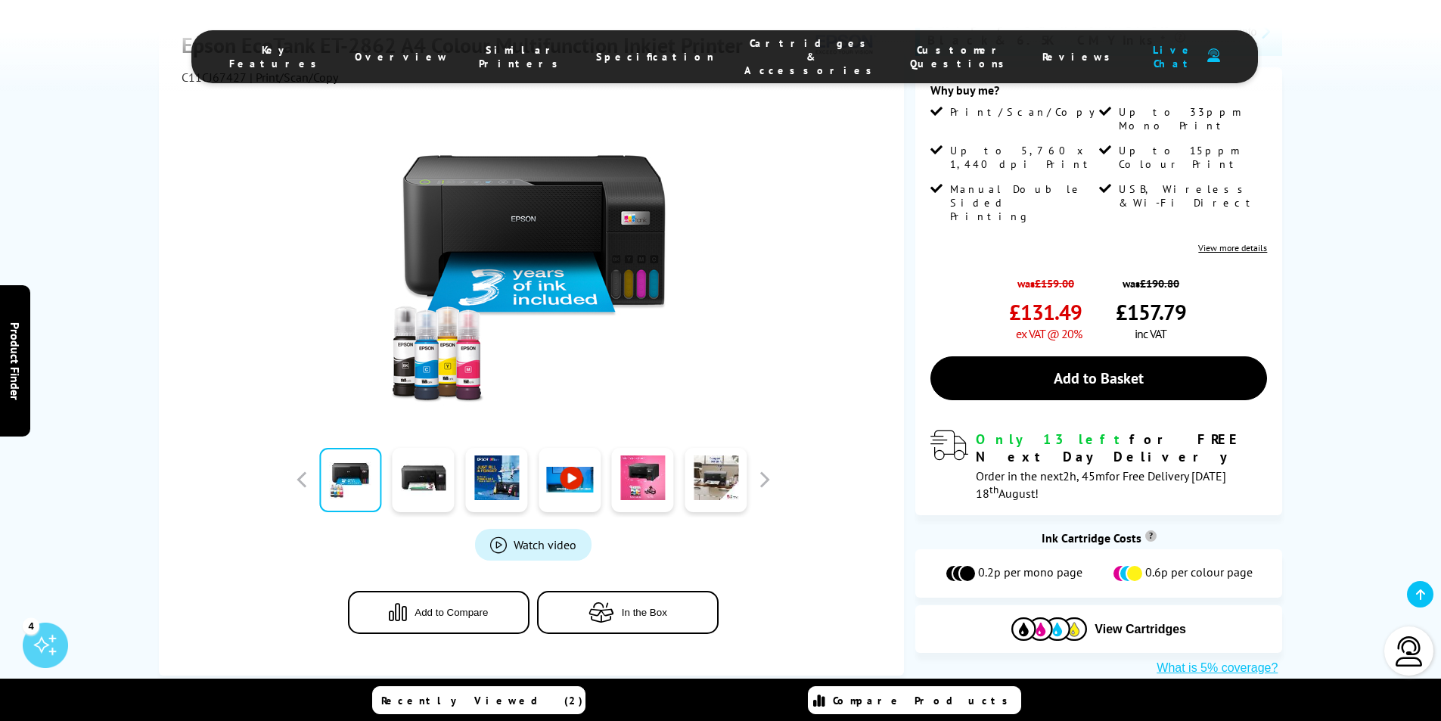
scroll to position [948, 0]
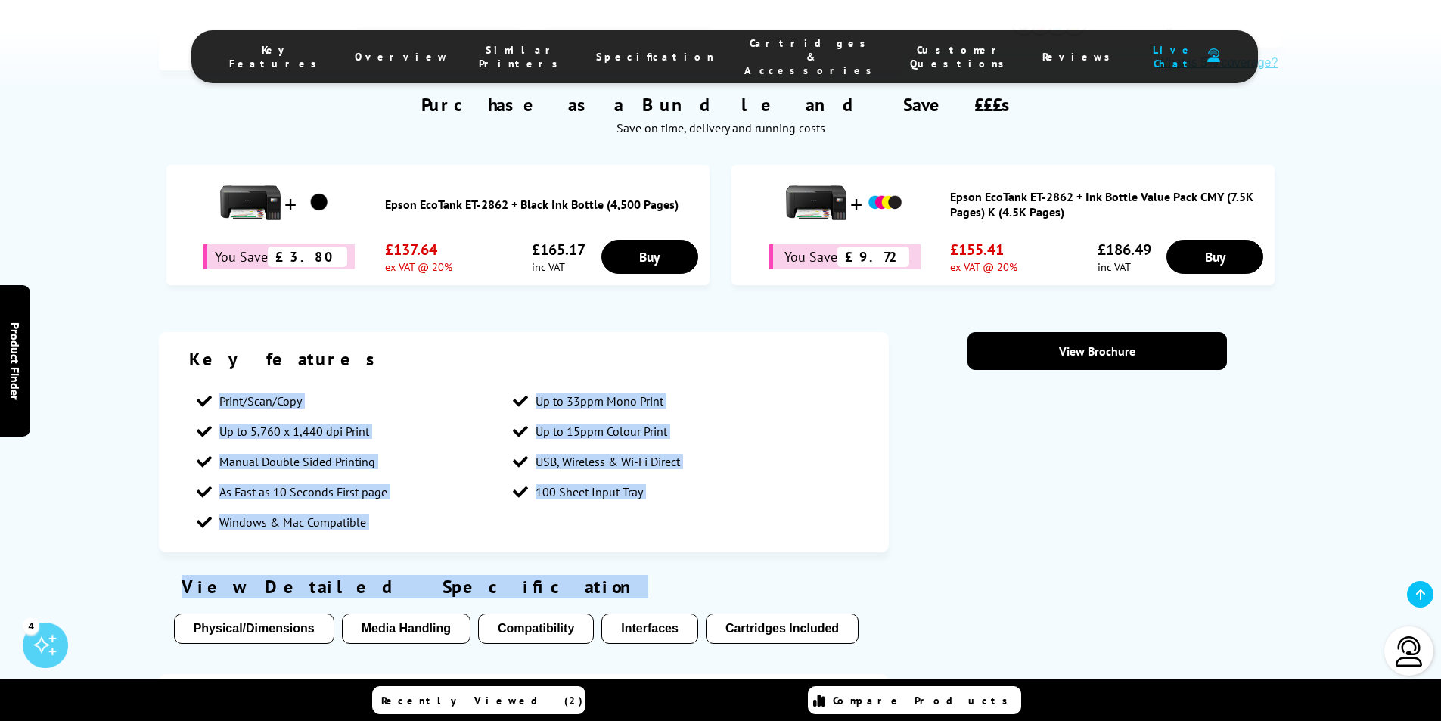
drag, startPoint x: 218, startPoint y: 341, endPoint x: 768, endPoint y: 496, distance: 571.2
click at [768, 496] on div "Key features Print/Scan/Copy Up to 33ppm Mono Print Up to 5,760 x 1,440 dpi Pri…" at bounding box center [524, 613] width 731 height 562
copy div "Print/Scan/Copy Up to 33ppm Mono Print Up to 5,760 x 1,440 dpi Print Up to 15pp…"
